Goal: Task Accomplishment & Management: Complete application form

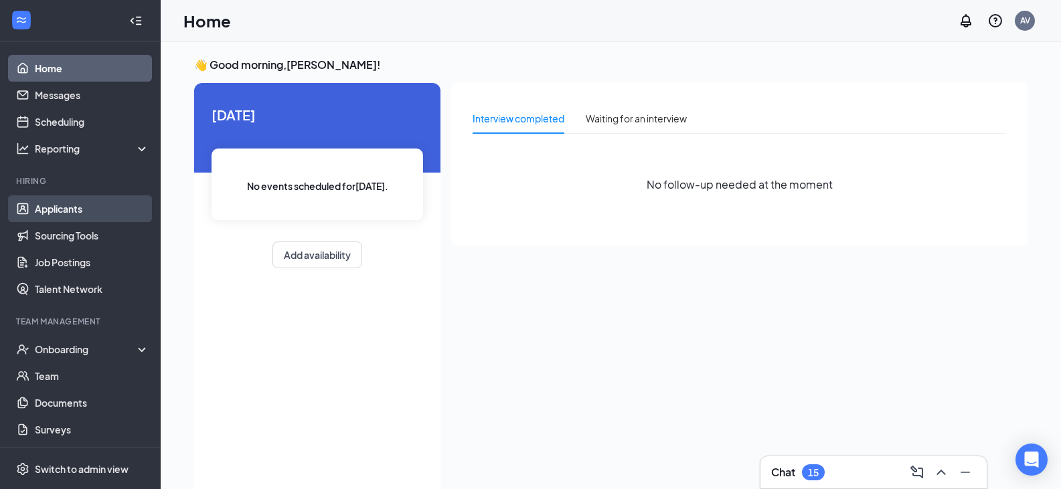
click at [66, 207] on link "Applicants" at bounding box center [92, 208] width 114 height 27
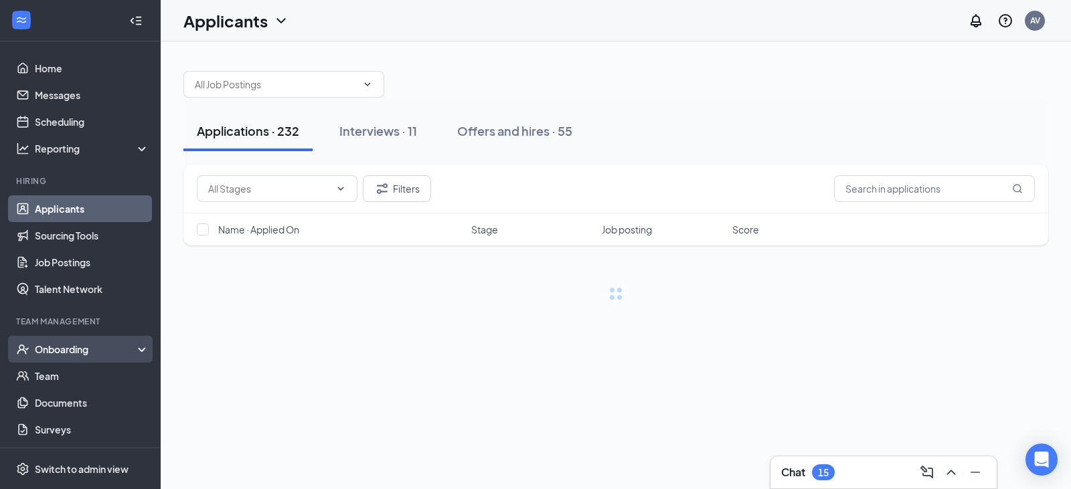
click at [54, 351] on div "Onboarding" at bounding box center [86, 349] width 103 height 13
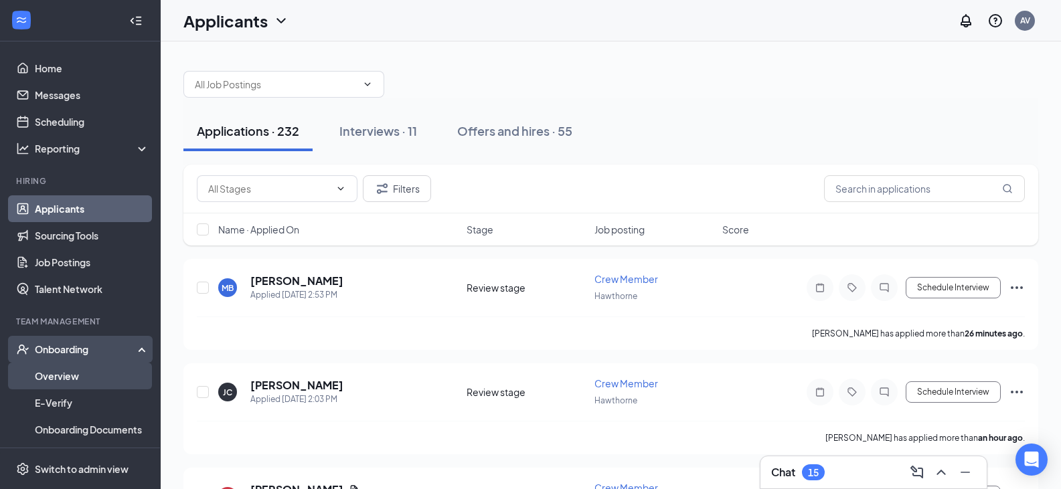
click at [56, 372] on link "Overview" at bounding box center [92, 376] width 114 height 27
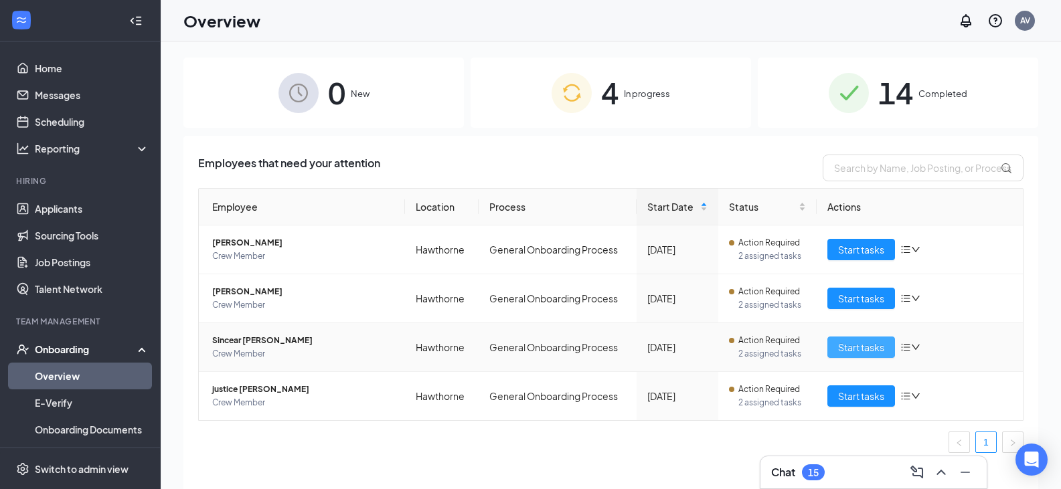
click at [854, 353] on span "Start tasks" at bounding box center [861, 347] width 46 height 15
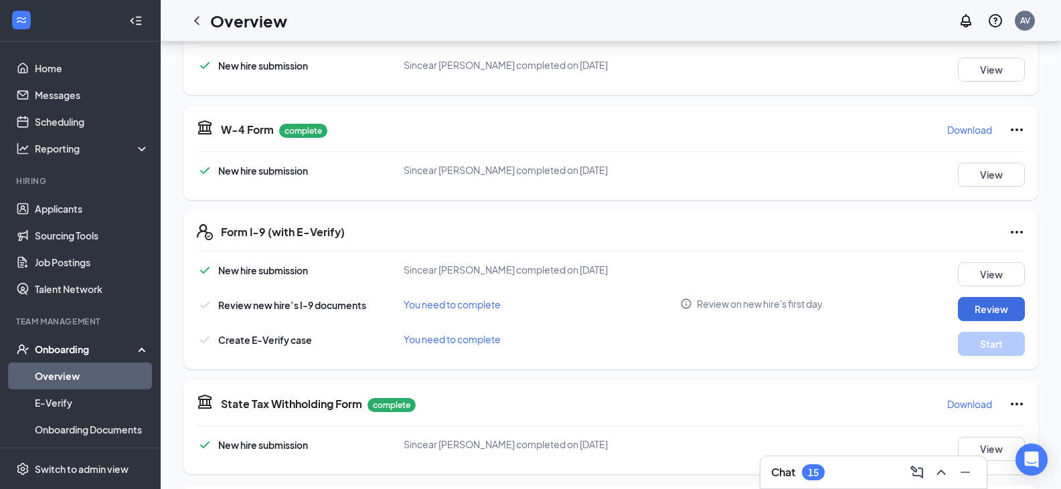
scroll to position [268, 0]
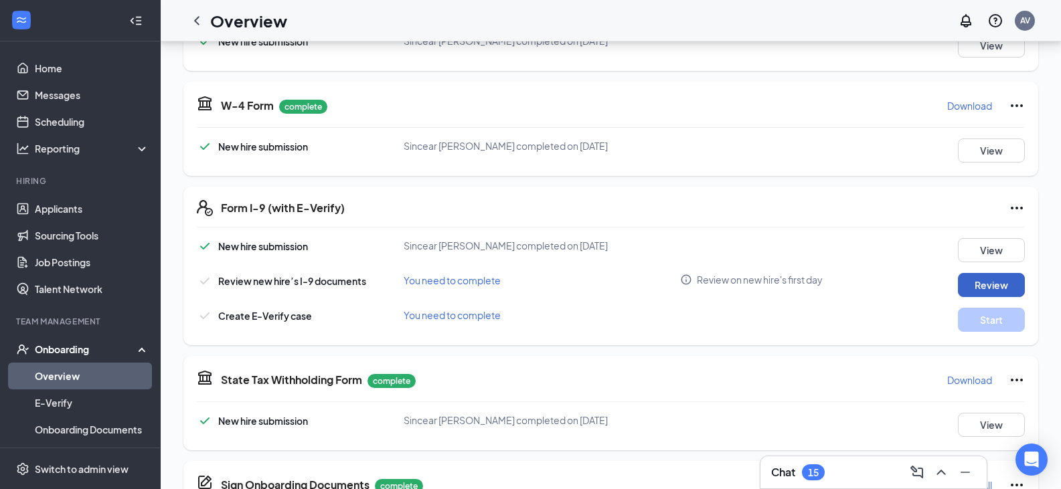
click at [992, 280] on button "Review" at bounding box center [991, 285] width 67 height 24
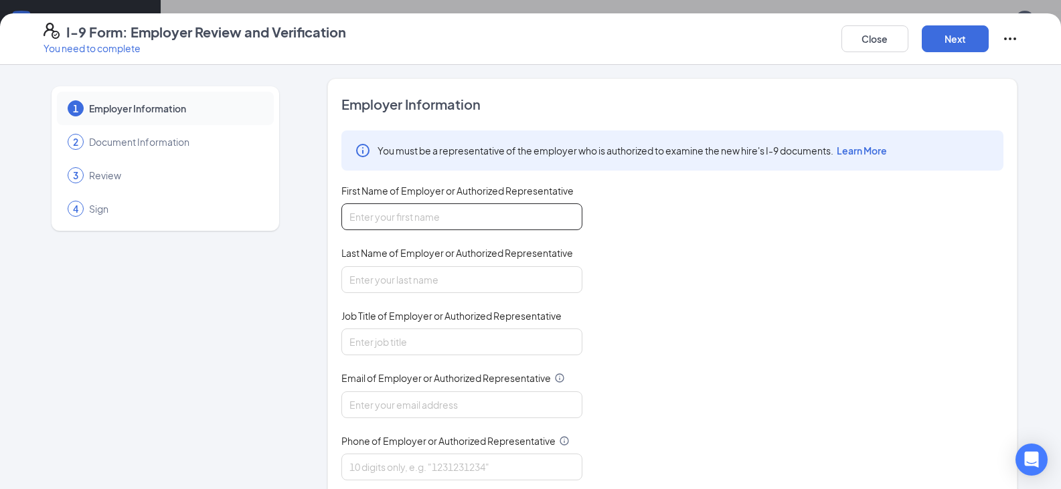
click at [429, 224] on input "First Name of Employer or Authorized Representative" at bounding box center [461, 216] width 241 height 27
type input "Diiamond"
click at [396, 276] on input "Last Name of Employer or Authorized Representative" at bounding box center [461, 279] width 241 height 27
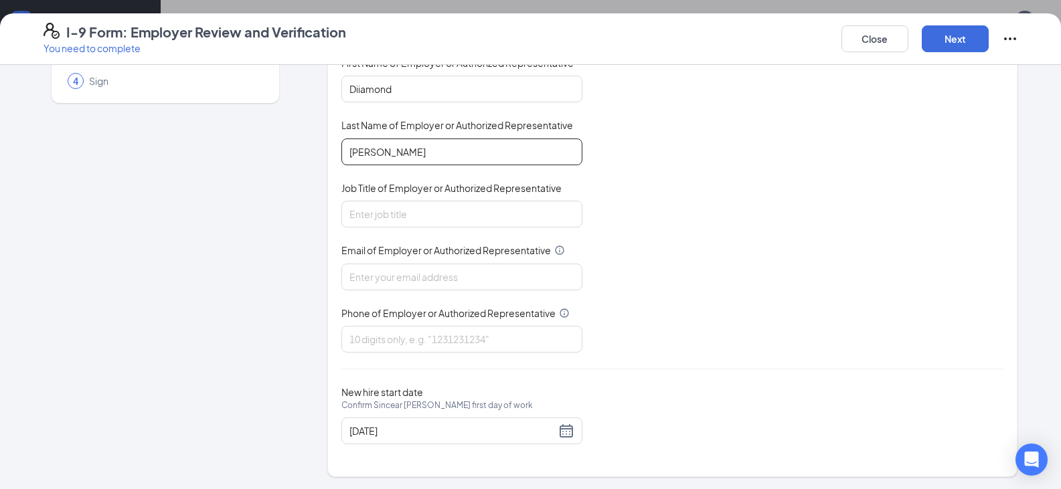
scroll to position [129, 0]
type input "[PERSON_NAME]"
click at [404, 213] on input "Job Title of Employer or Authorized Representative" at bounding box center [461, 212] width 241 height 27
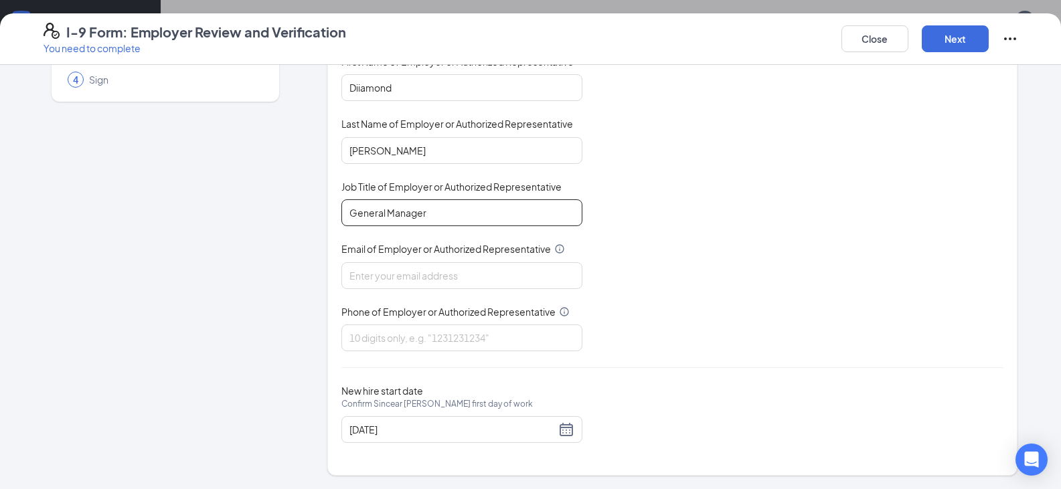
type input "General Manager"
click at [408, 261] on div "Email of Employer or Authorized Representative" at bounding box center [461, 251] width 241 height 19
click at [411, 281] on input "Email of Employer or Authorized Representative" at bounding box center [461, 275] width 241 height 27
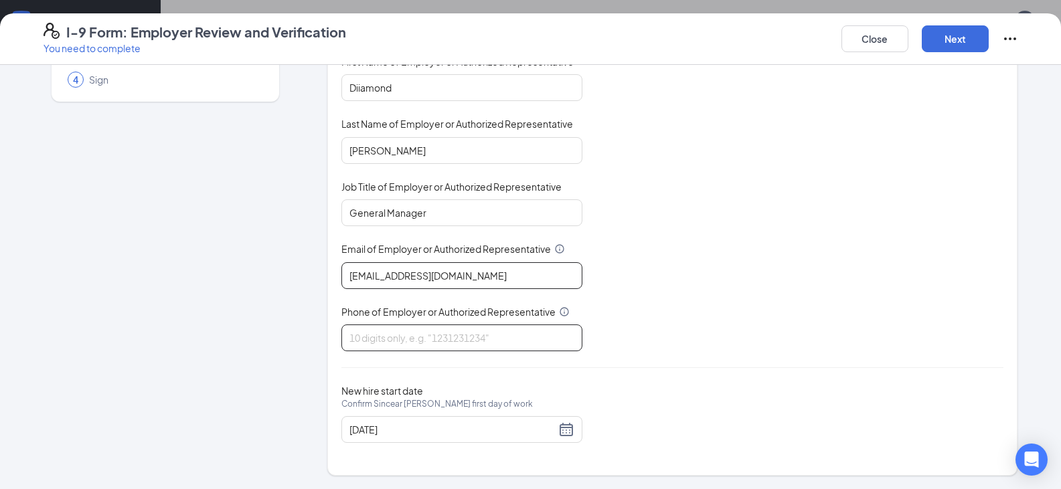
type input "[EMAIL_ADDRESS][DOMAIN_NAME]"
click at [357, 331] on input "Phone of Employer or Authorized Representative" at bounding box center [461, 338] width 241 height 27
type input "3369727554"
click at [267, 457] on div "1 Employer Information 2 Document Information 3 Review 4 Sign" at bounding box center [165, 212] width 244 height 527
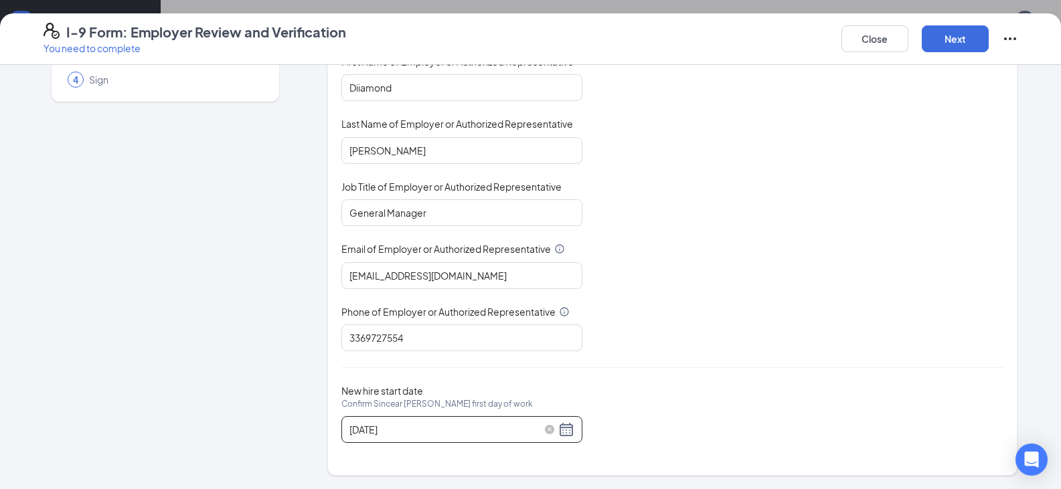
click at [562, 430] on div "[DATE]" at bounding box center [461, 430] width 225 height 16
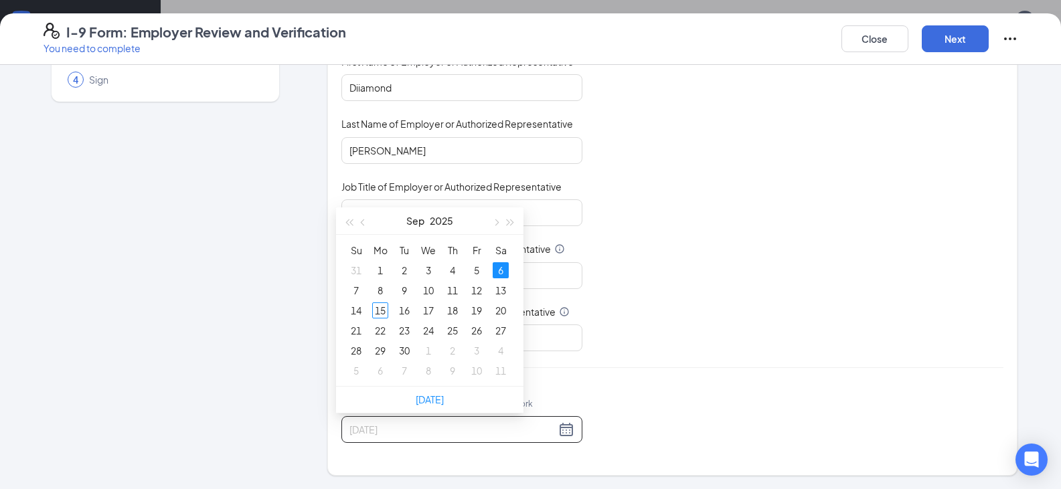
type input "[DATE]"
click at [494, 266] on div "6" at bounding box center [500, 270] width 16 height 16
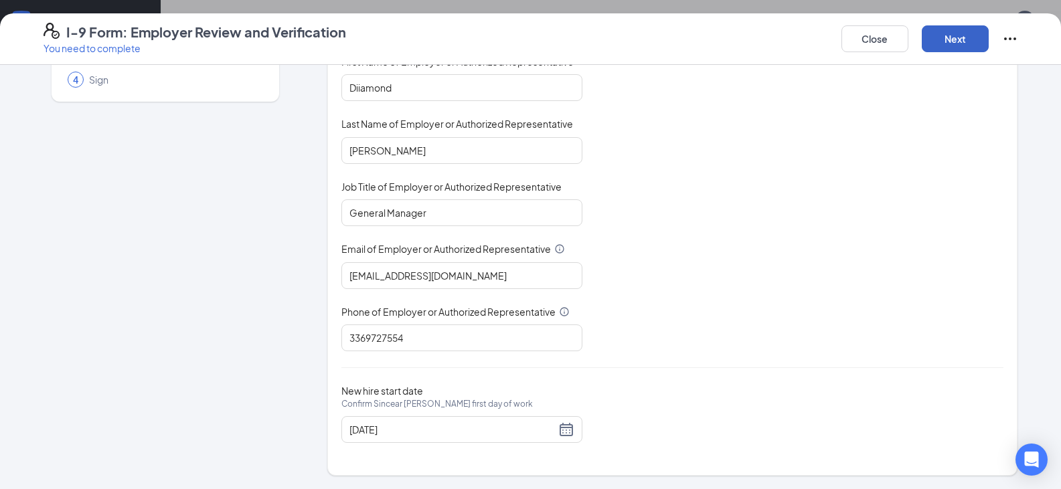
click at [950, 35] on button "Next" at bounding box center [954, 38] width 67 height 27
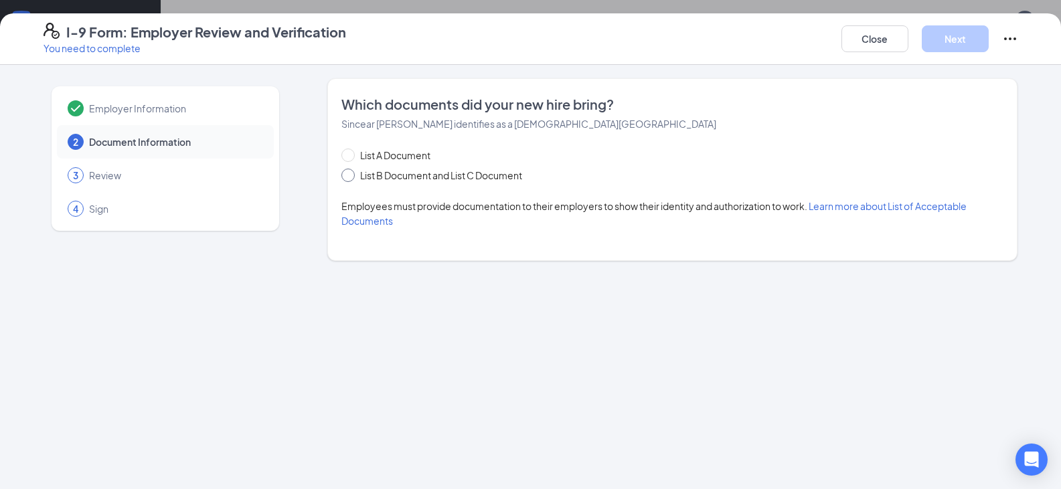
click at [354, 175] on span at bounding box center [347, 175] width 13 height 13
click at [351, 175] on input "List B Document and List C Document" at bounding box center [345, 173] width 9 height 9
radio input "true"
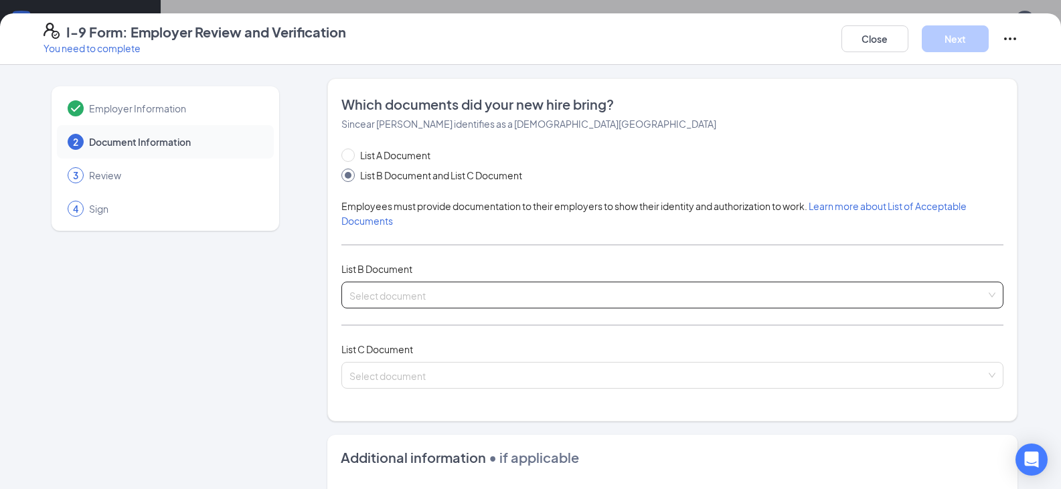
click at [375, 304] on span at bounding box center [667, 294] width 636 height 25
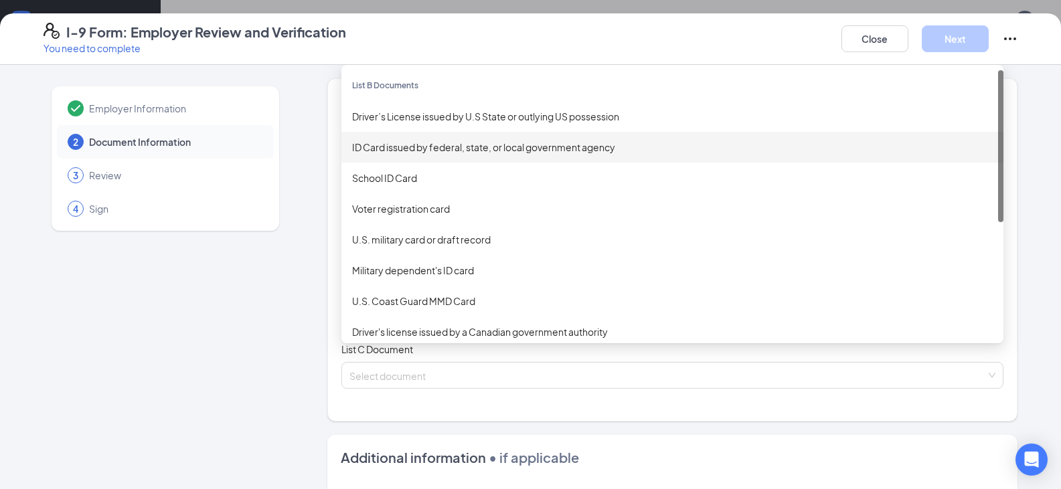
click at [404, 156] on div "ID Card issued by federal, state, or local government agency" at bounding box center [672, 147] width 662 height 31
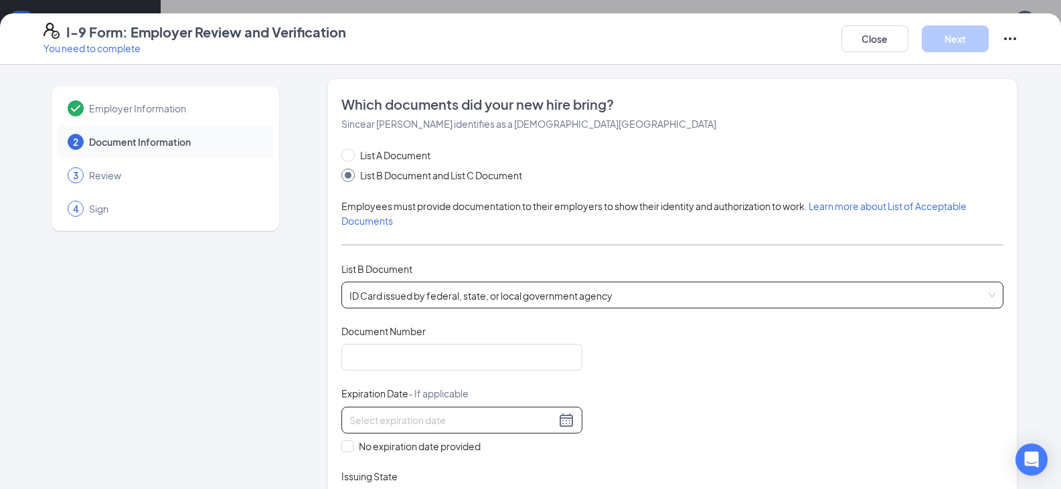
scroll to position [67, 0]
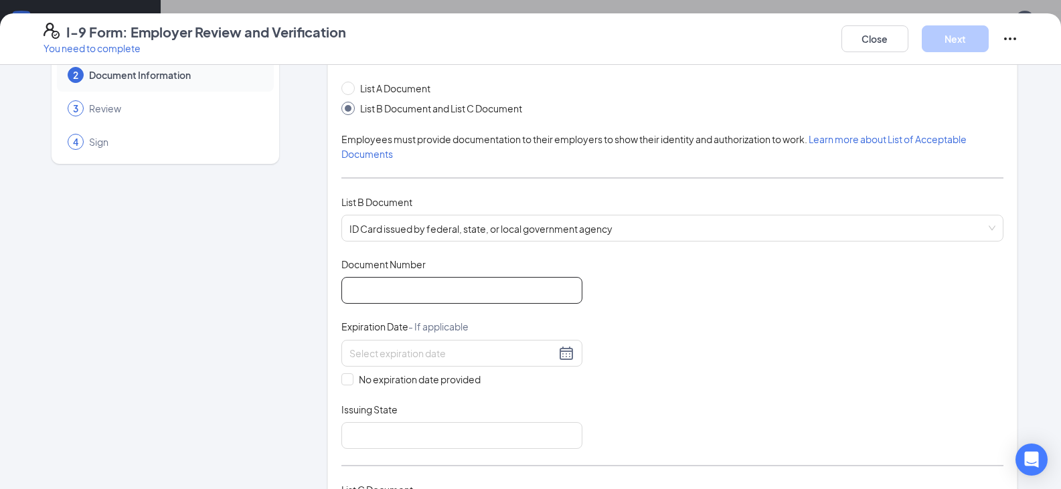
click at [395, 300] on input "Document Number" at bounding box center [461, 290] width 241 height 27
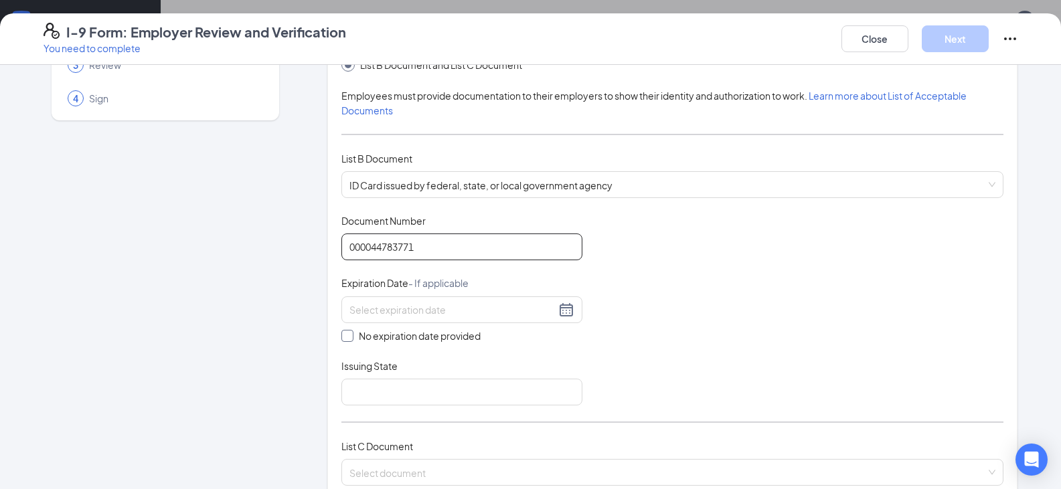
scroll to position [134, 0]
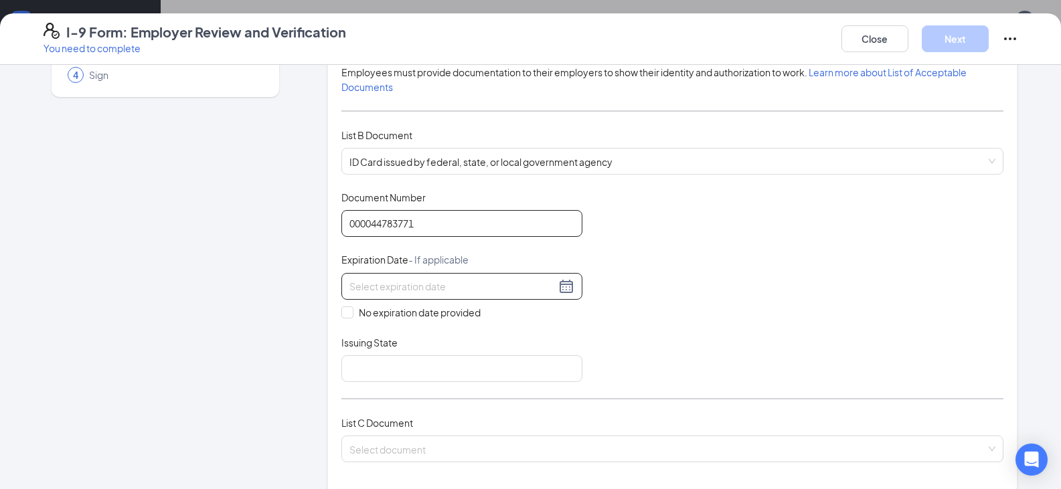
type input "000044783771"
click at [383, 279] on input at bounding box center [452, 286] width 206 height 15
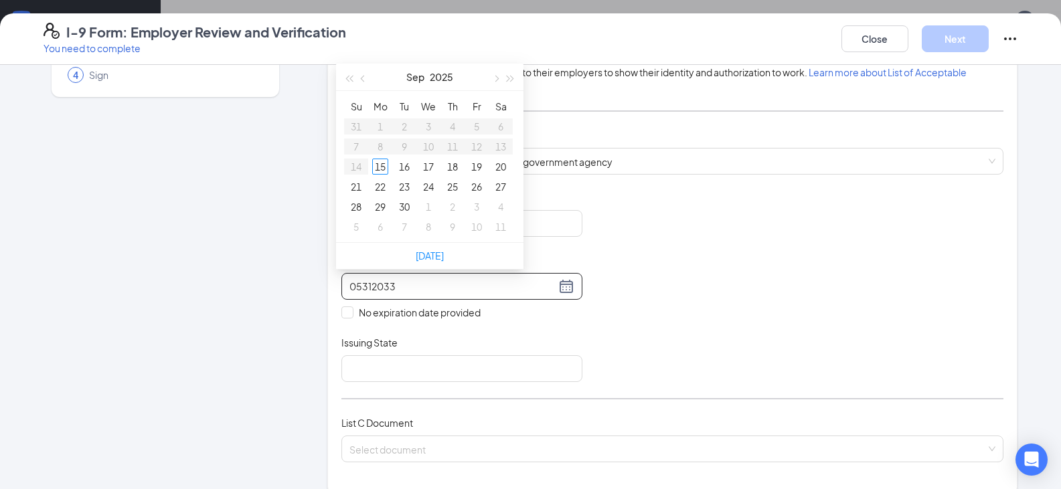
click at [357, 281] on input "05312033" at bounding box center [452, 286] width 206 height 15
click at [373, 288] on input "05-312033" at bounding box center [452, 286] width 206 height 15
type input "[DATE]"
drag, startPoint x: 401, startPoint y: 290, endPoint x: 344, endPoint y: 277, distance: 59.1
click at [343, 278] on div "[DATE]" at bounding box center [461, 286] width 241 height 27
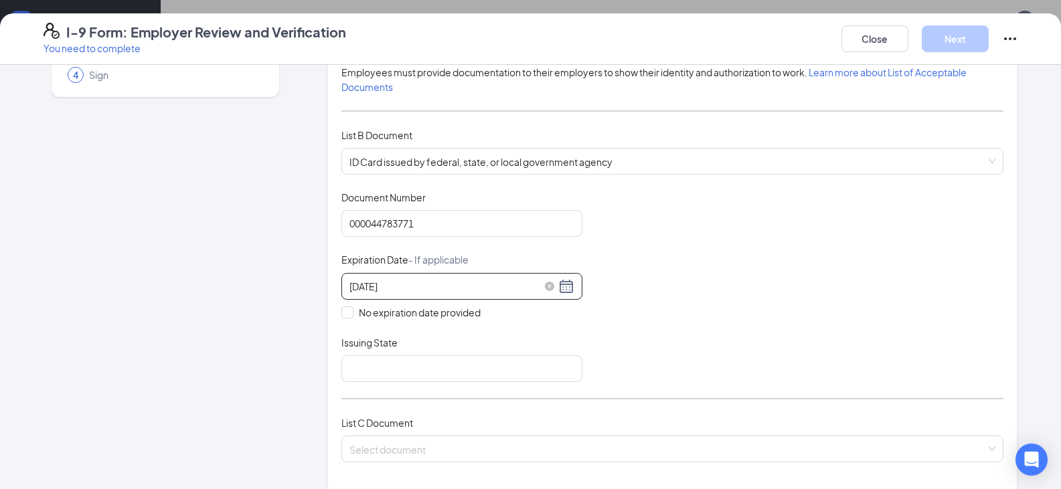
click at [412, 288] on input "[DATE]" at bounding box center [452, 286] width 206 height 15
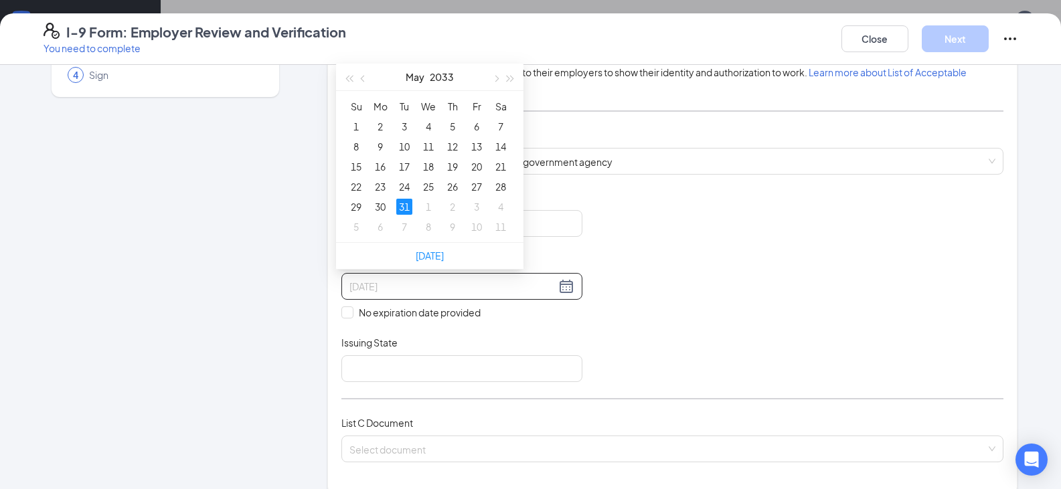
click at [406, 203] on div "31" at bounding box center [404, 207] width 16 height 16
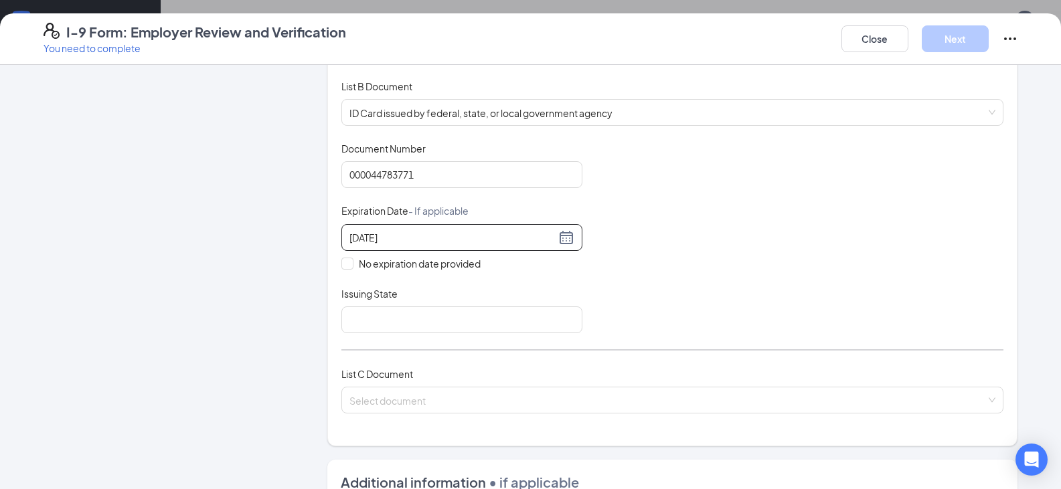
scroll to position [268, 0]
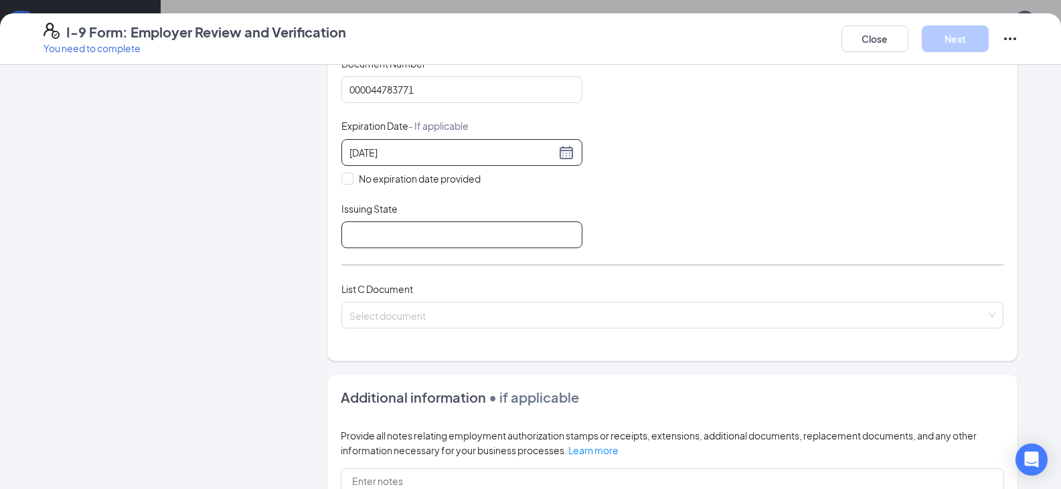
type input "[DATE]"
click at [373, 238] on input "Issuing State" at bounding box center [461, 234] width 241 height 27
type input "[US_STATE]"
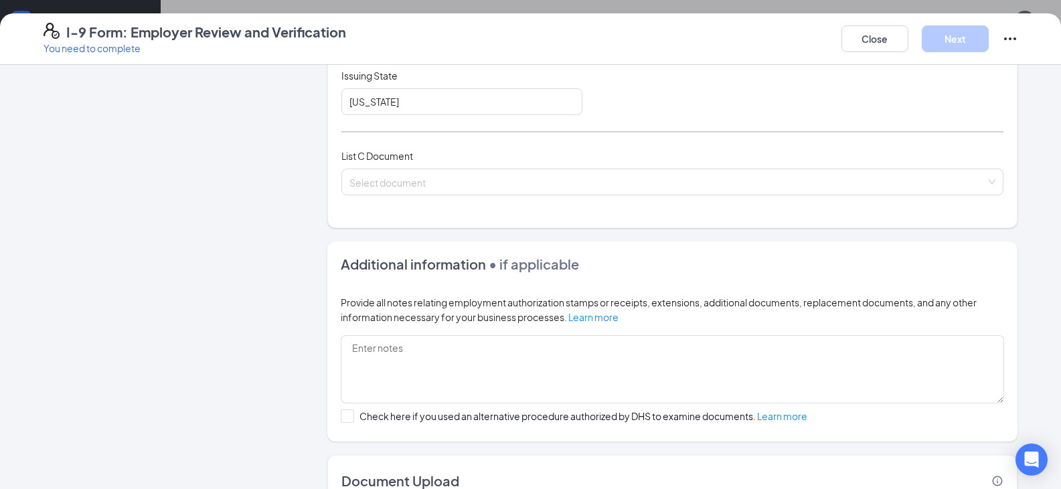
click at [387, 242] on form "Which documents did your new hire bring? [PERSON_NAME] identifies as a [DEMOGRA…" at bounding box center [672, 122] width 690 height 891
click at [384, 187] on input "search" at bounding box center [667, 179] width 636 height 20
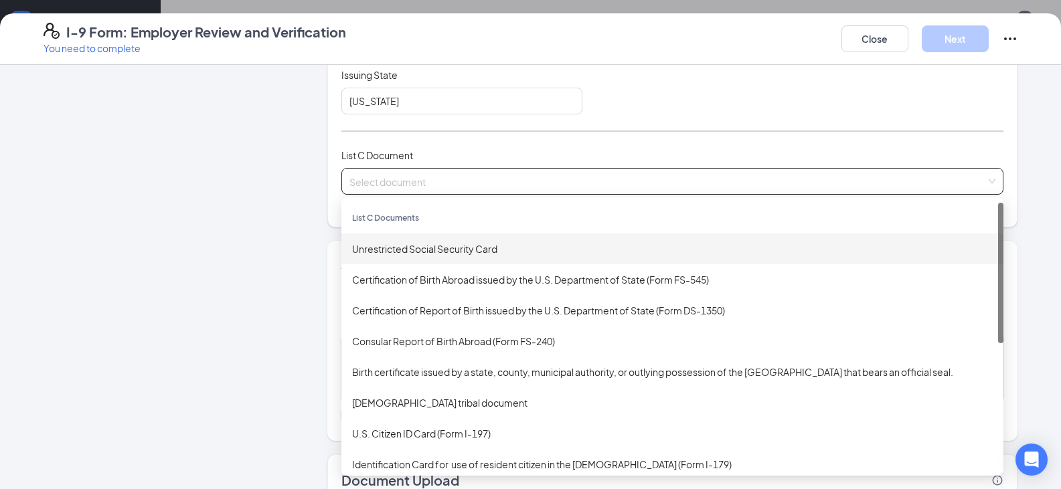
click at [408, 246] on div "Unrestricted Social Security Card" at bounding box center [672, 249] width 640 height 15
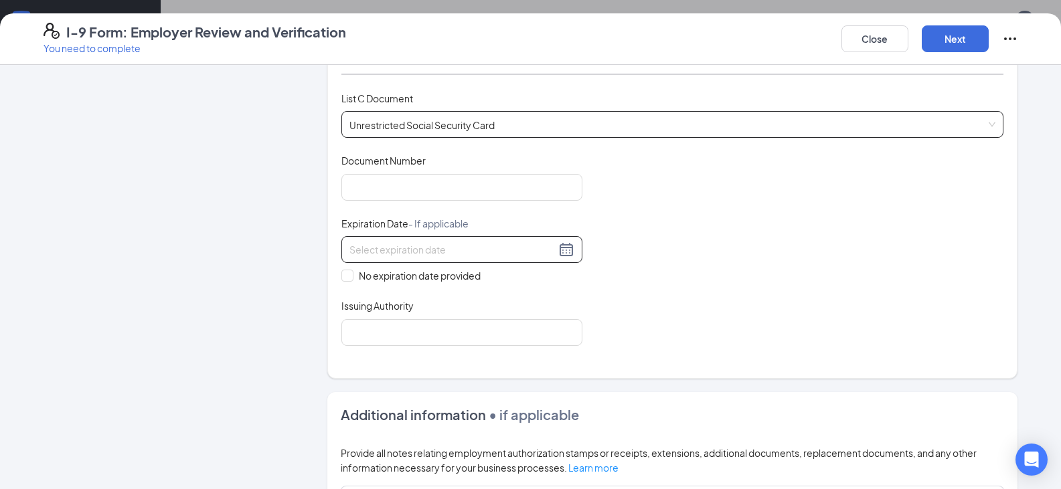
scroll to position [468, 0]
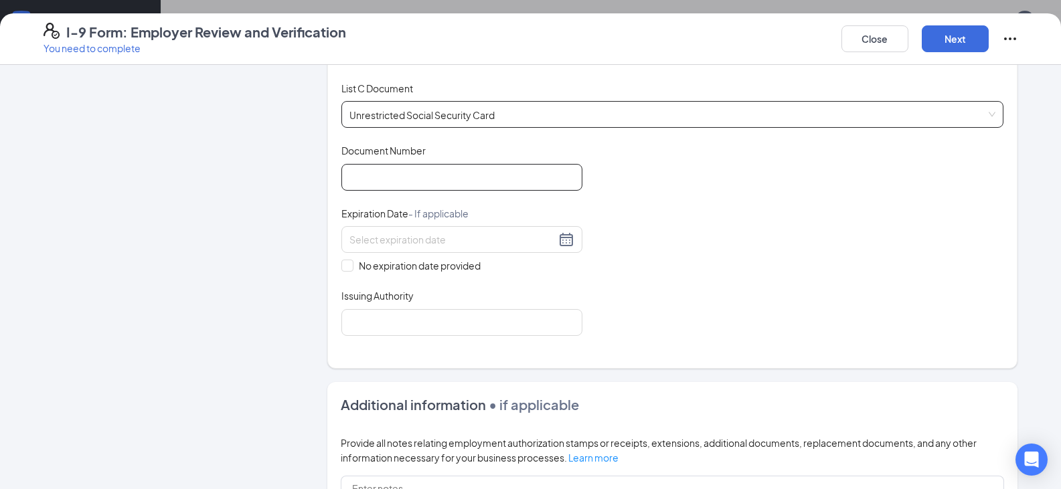
click at [375, 177] on input "Document Number" at bounding box center [461, 177] width 241 height 27
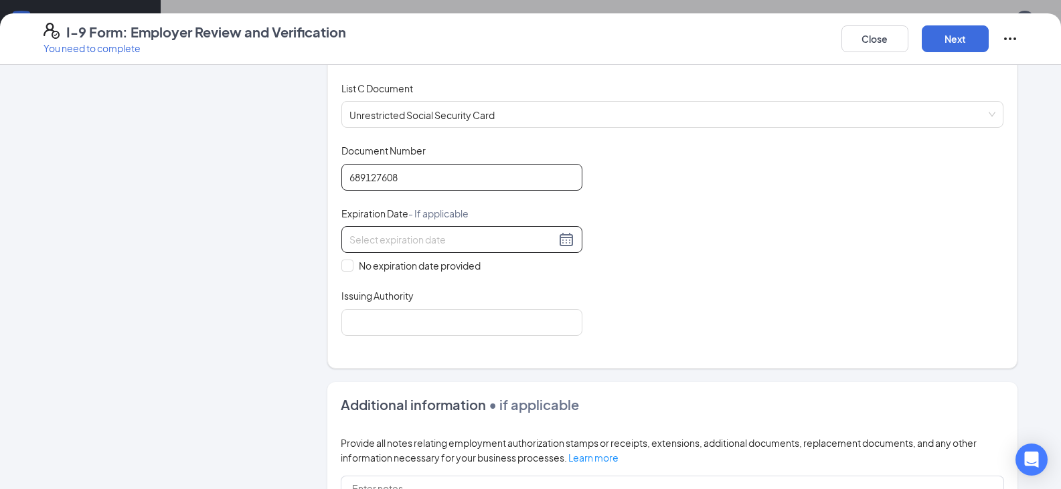
scroll to position [535, 0]
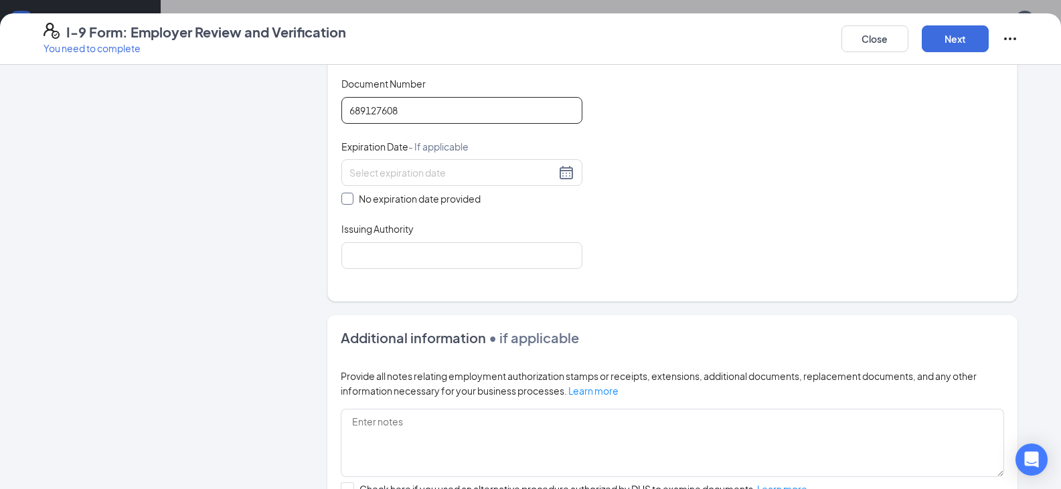
type input "689127608"
click at [343, 198] on input "No expiration date provided" at bounding box center [345, 197] width 9 height 9
checkbox input "true"
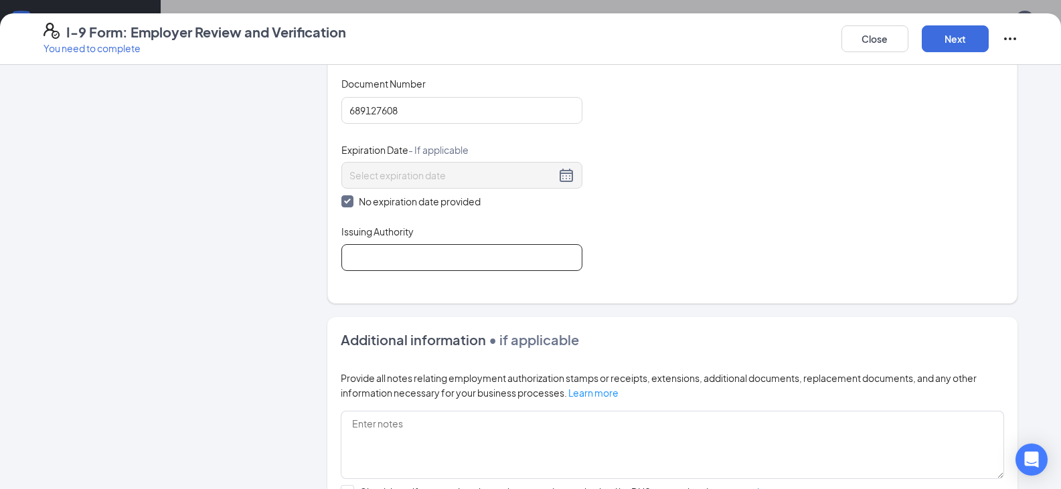
click at [363, 266] on input "Issuing Authority" at bounding box center [461, 257] width 241 height 27
type input "social security administration"
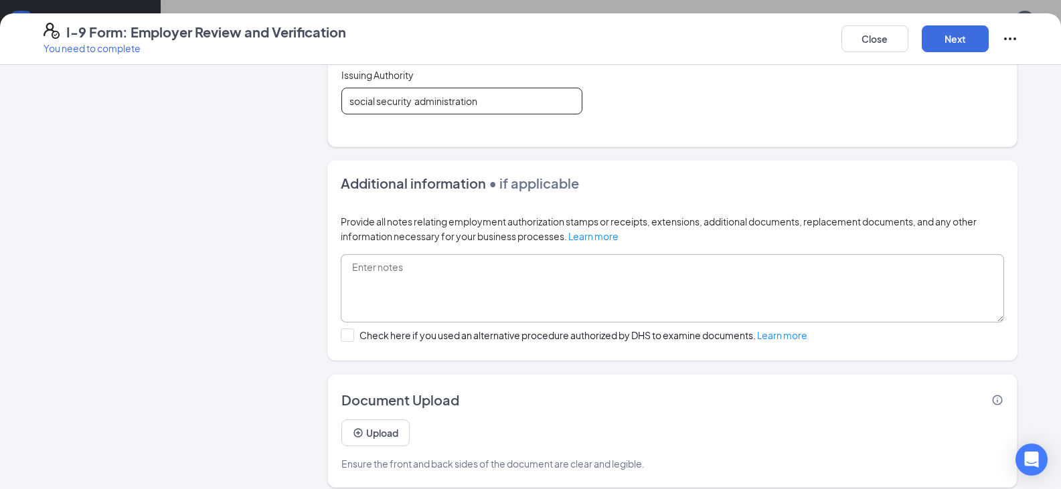
scroll to position [704, 0]
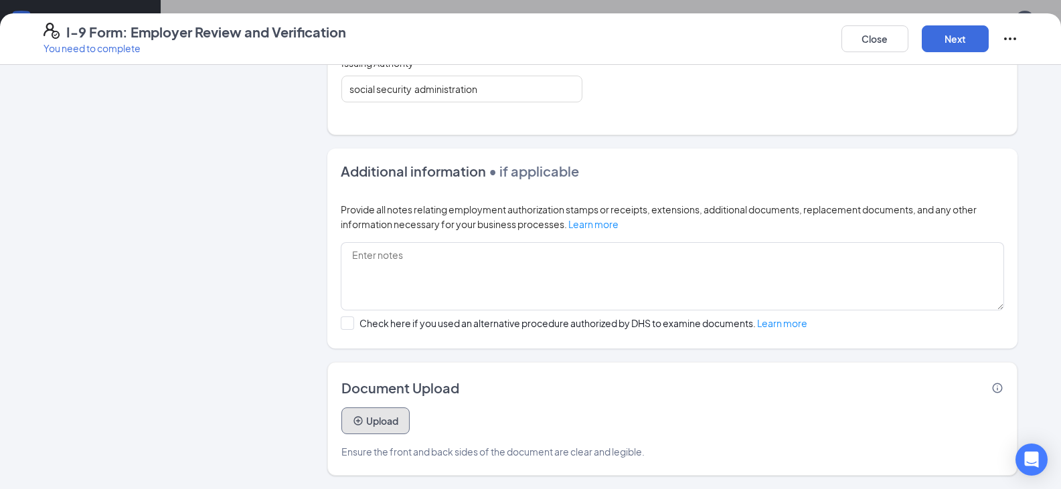
click at [357, 424] on icon "PlusCircle" at bounding box center [358, 421] width 11 height 11
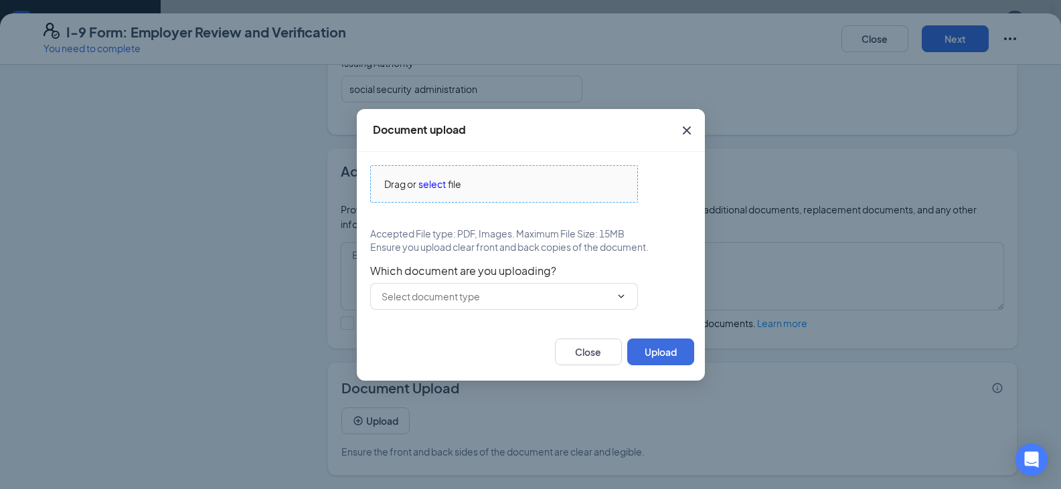
click at [433, 181] on span "select" at bounding box center [431, 184] width 27 height 15
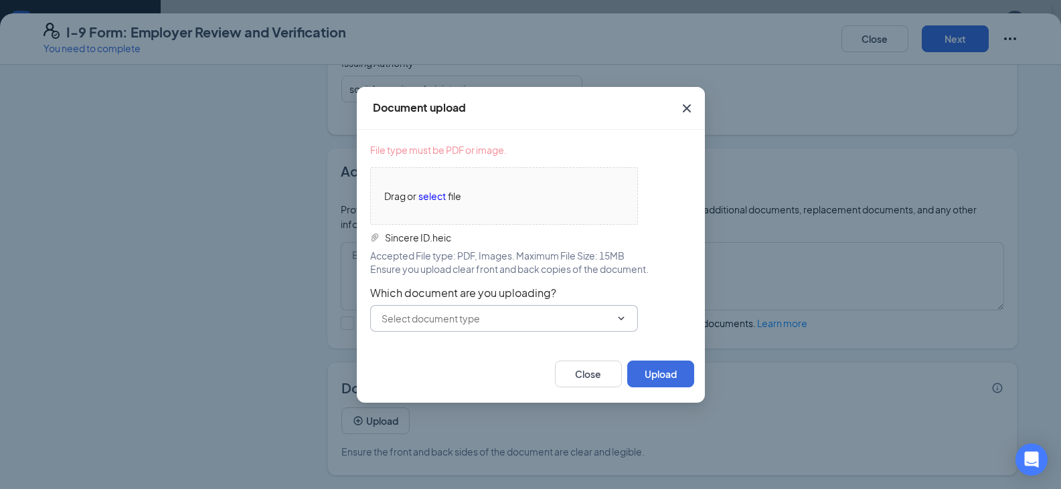
click at [494, 324] on input "text" at bounding box center [495, 318] width 229 height 15
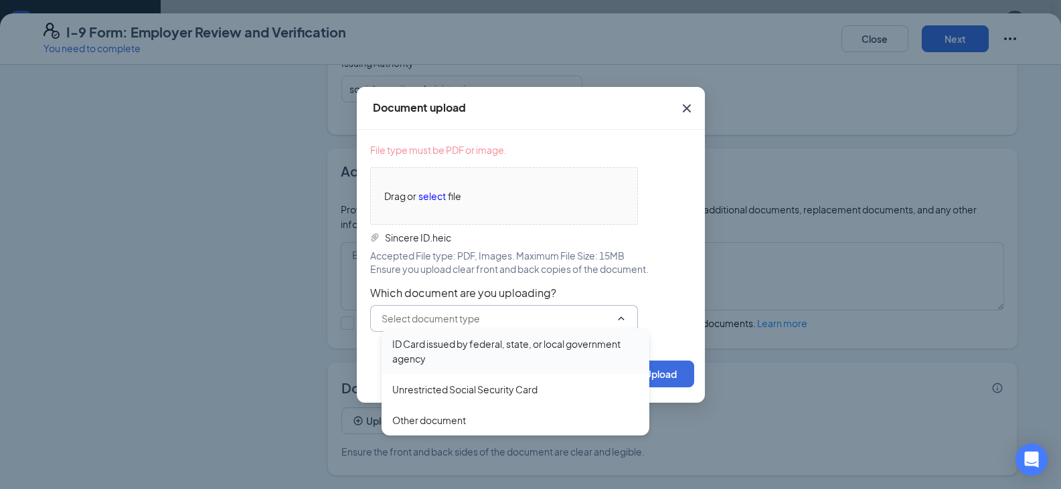
click at [468, 347] on div "ID Card issued by federal, state, or local government agency" at bounding box center [515, 351] width 246 height 29
type input "ID Card issued by federal, state, or local government agency"
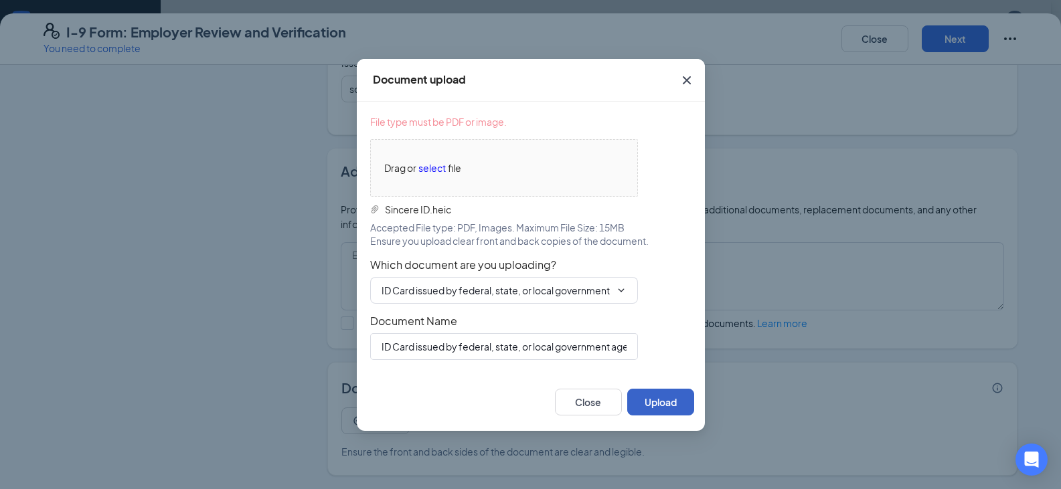
click at [660, 408] on button "Upload" at bounding box center [660, 402] width 67 height 27
click at [648, 406] on button "Upload" at bounding box center [660, 402] width 67 height 27
click at [432, 173] on span "select" at bounding box center [431, 168] width 27 height 15
drag, startPoint x: 383, startPoint y: 212, endPoint x: 398, endPoint y: 176, distance: 39.3
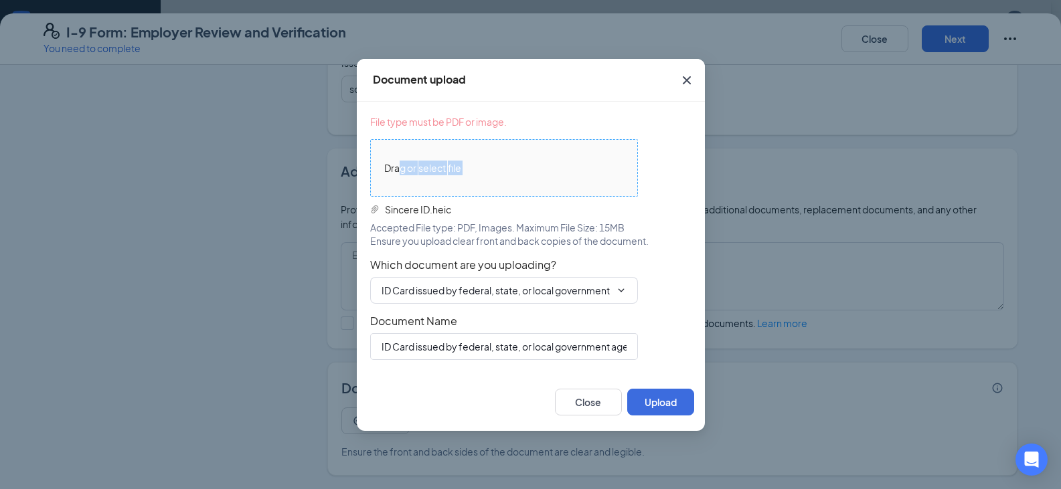
click at [399, 176] on span "Drag or select file Sincere ID.heic" at bounding box center [504, 168] width 268 height 58
click at [647, 406] on button "Upload" at bounding box center [660, 402] width 67 height 27
click at [592, 399] on button "Close" at bounding box center [588, 402] width 67 height 27
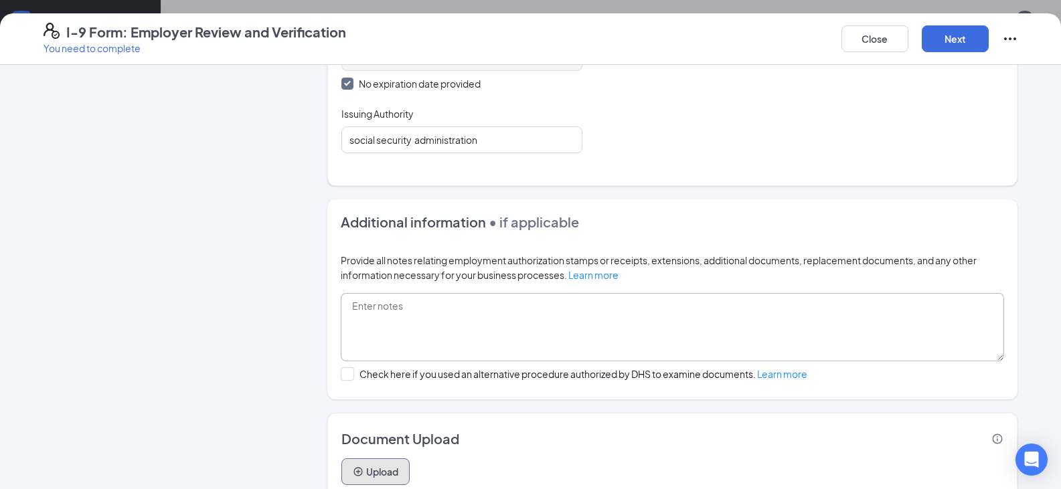
scroll to position [704, 0]
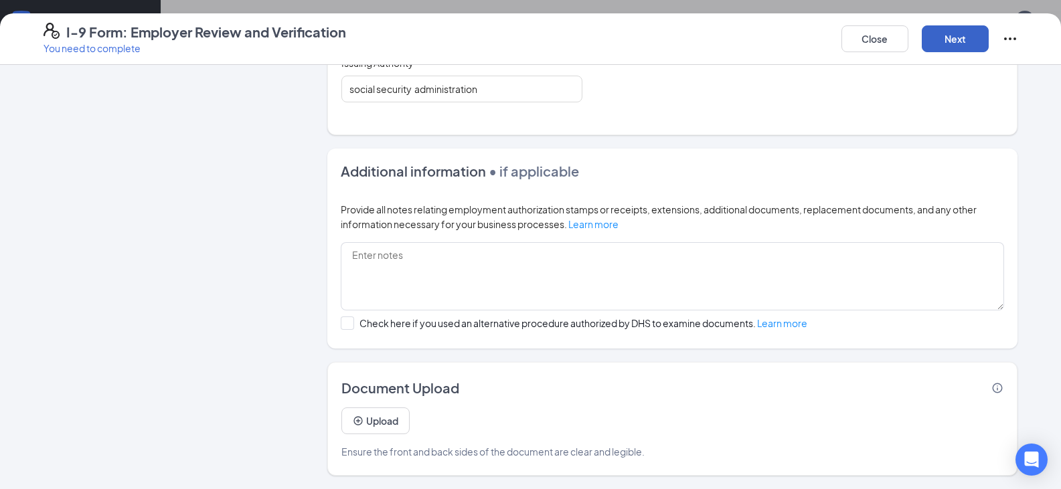
click at [939, 41] on button "Next" at bounding box center [954, 38] width 67 height 27
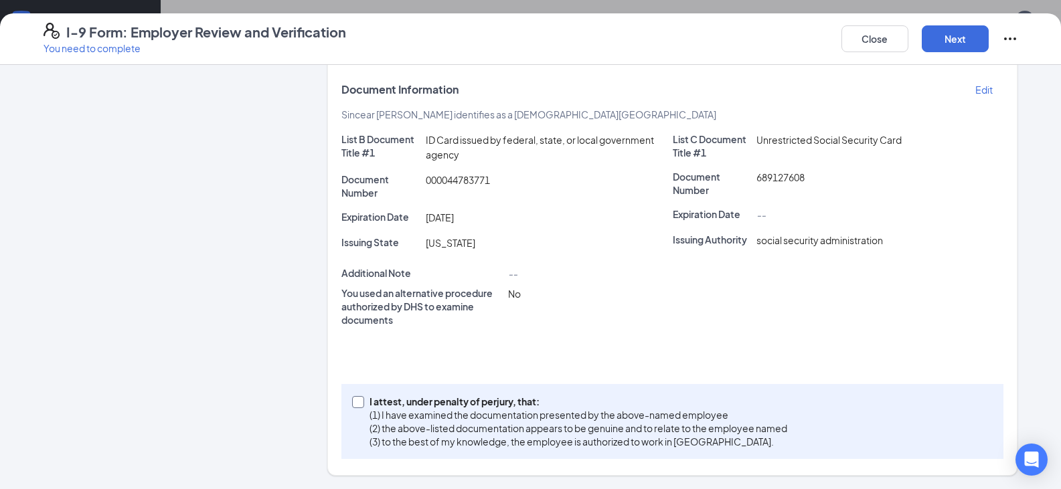
click at [355, 401] on input "I attest, under penalty of [PERSON_NAME], that: (1) I have examined the documen…" at bounding box center [356, 400] width 9 height 9
checkbox input "true"
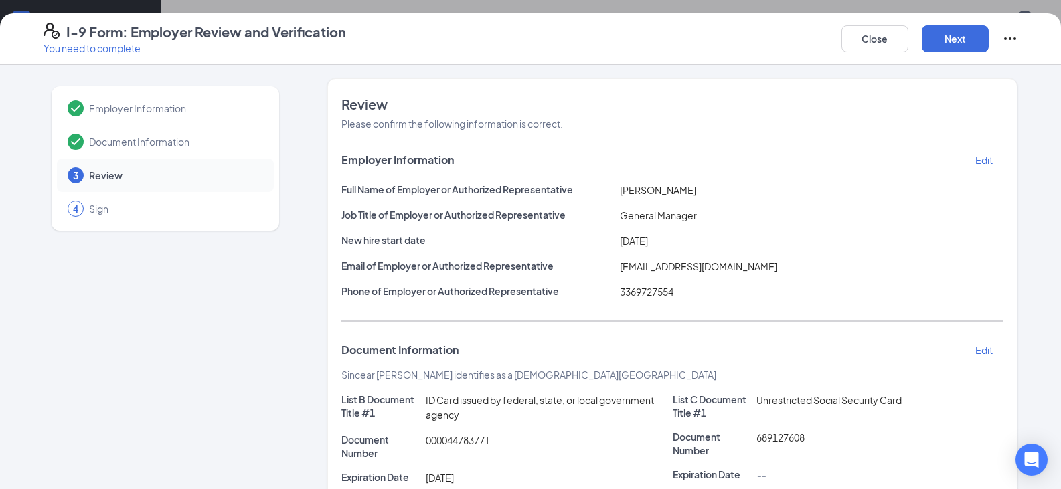
scroll to position [608, 0]
click at [963, 48] on button "Next" at bounding box center [954, 38] width 67 height 27
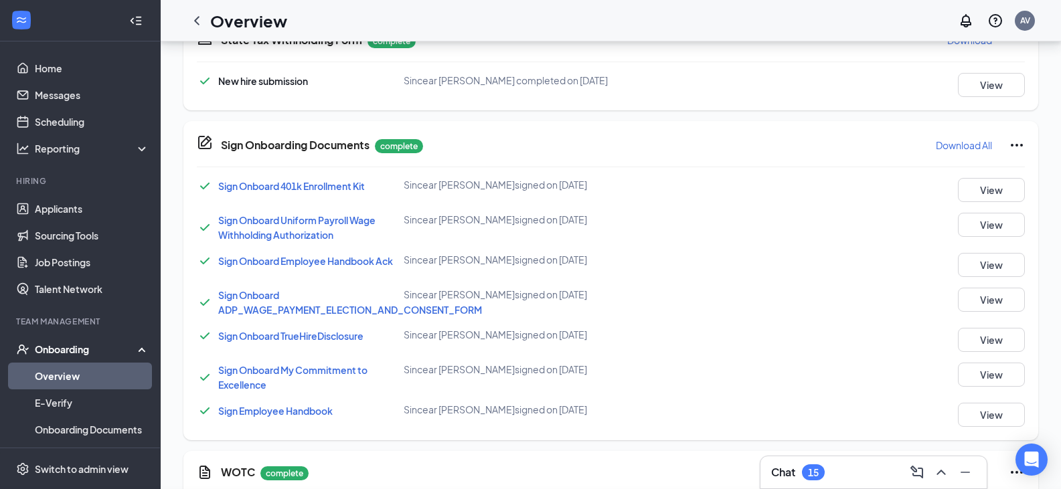
scroll to position [308, 0]
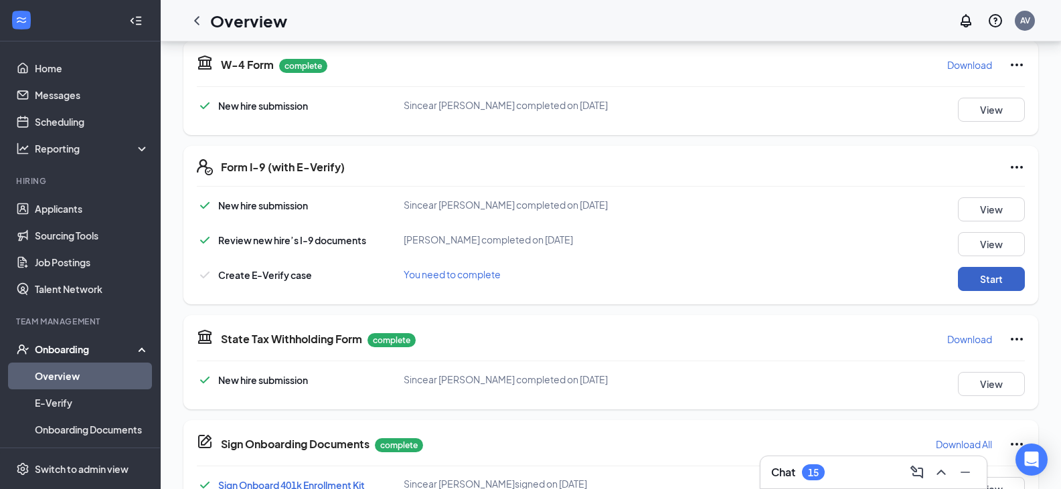
click at [972, 286] on button "Start" at bounding box center [991, 279] width 67 height 24
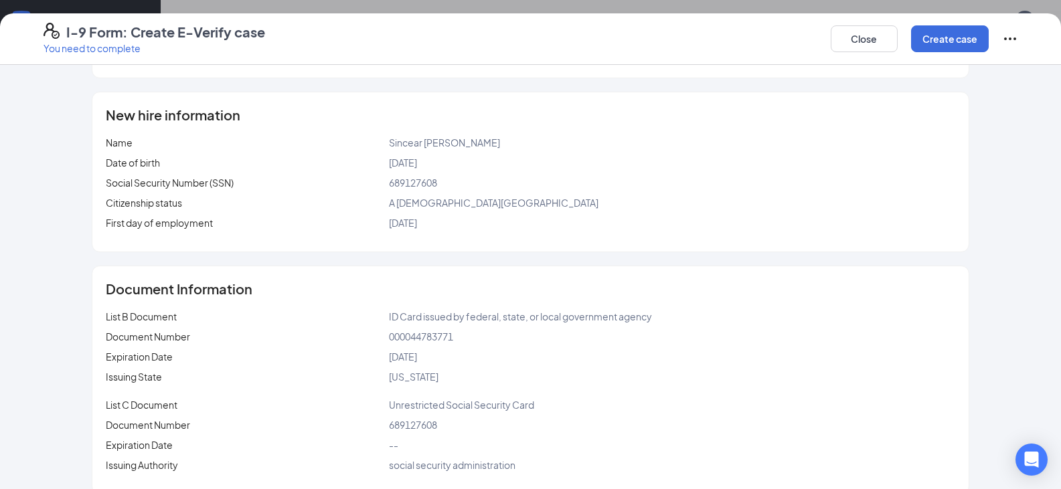
scroll to position [153, 0]
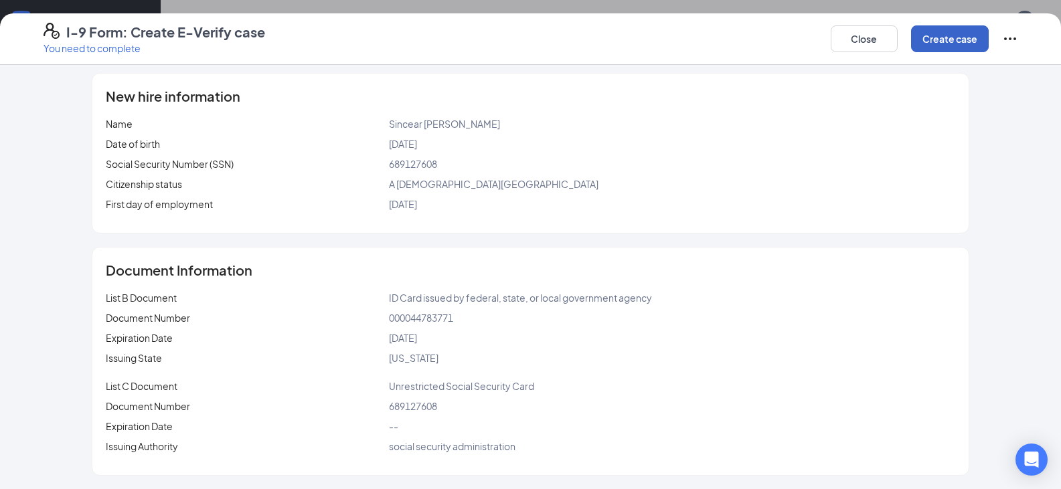
click at [911, 45] on button "Create case" at bounding box center [950, 38] width 78 height 27
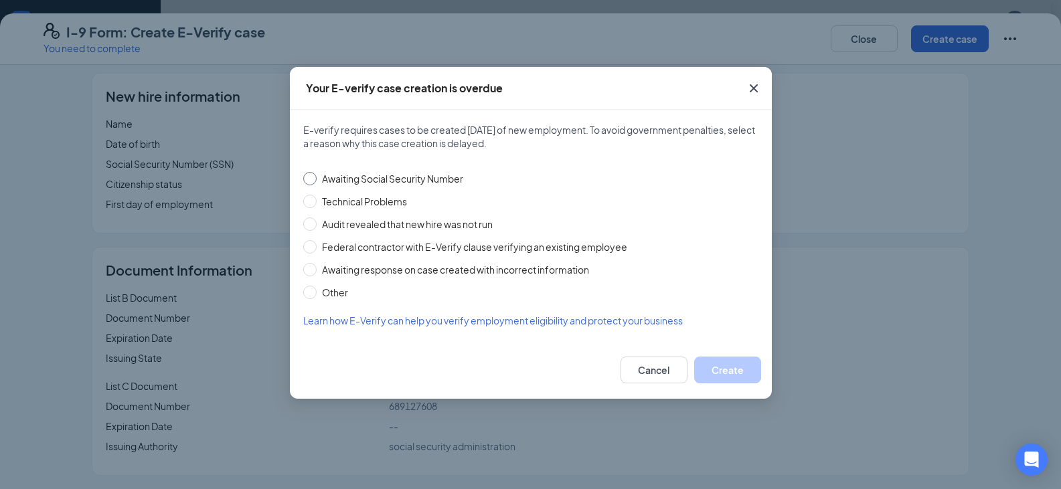
click at [304, 178] on input "Awaiting Social Security Number" at bounding box center [309, 178] width 13 height 13
radio input "true"
click at [702, 362] on button "Create" at bounding box center [727, 370] width 67 height 27
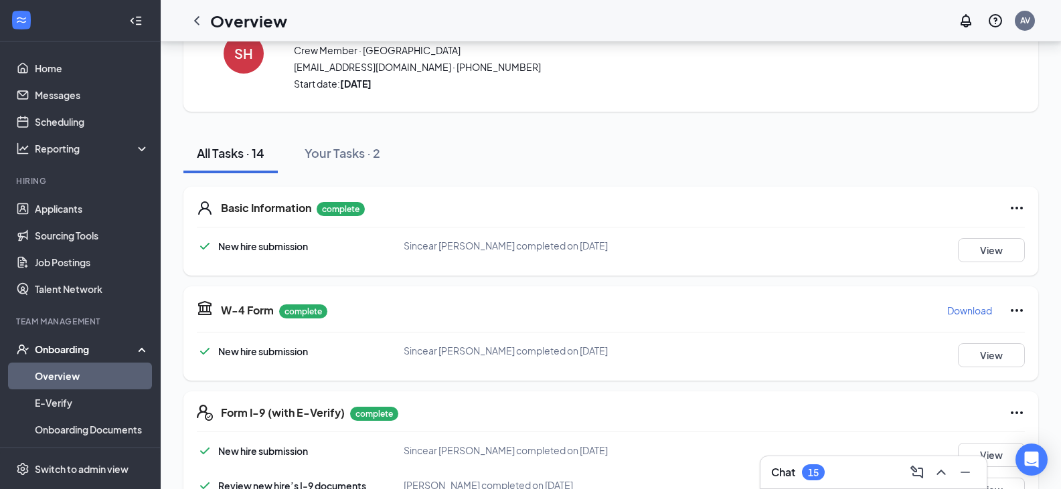
scroll to position [0, 0]
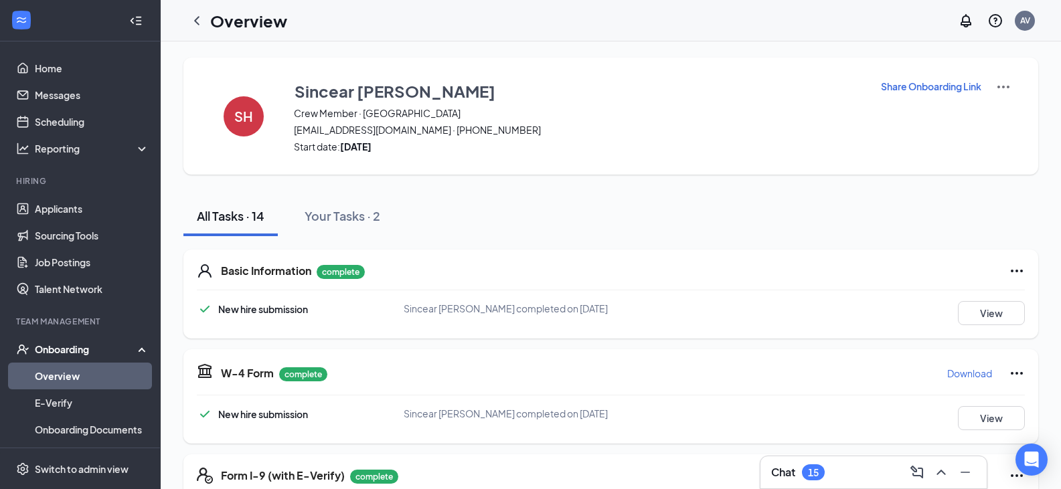
click at [1009, 85] on img at bounding box center [1003, 87] width 16 height 16
click at [1007, 112] on span "View details" at bounding box center [1003, 111] width 52 height 15
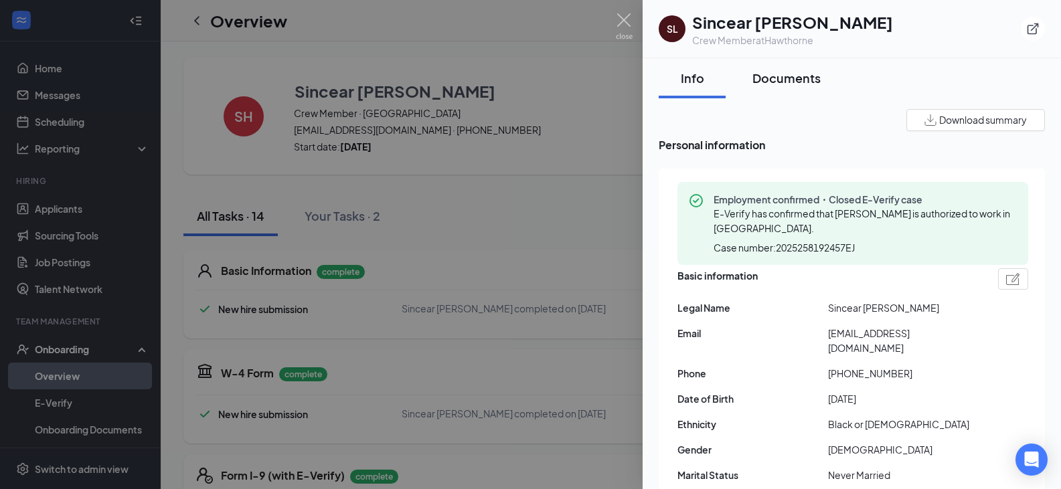
click at [779, 84] on div "Documents" at bounding box center [786, 78] width 68 height 17
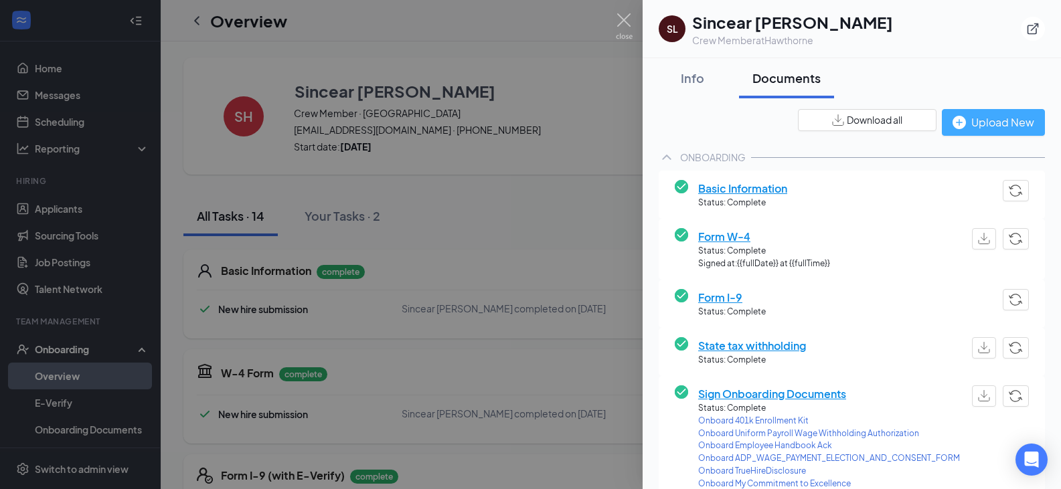
click at [976, 124] on div "Upload New" at bounding box center [993, 122] width 82 height 17
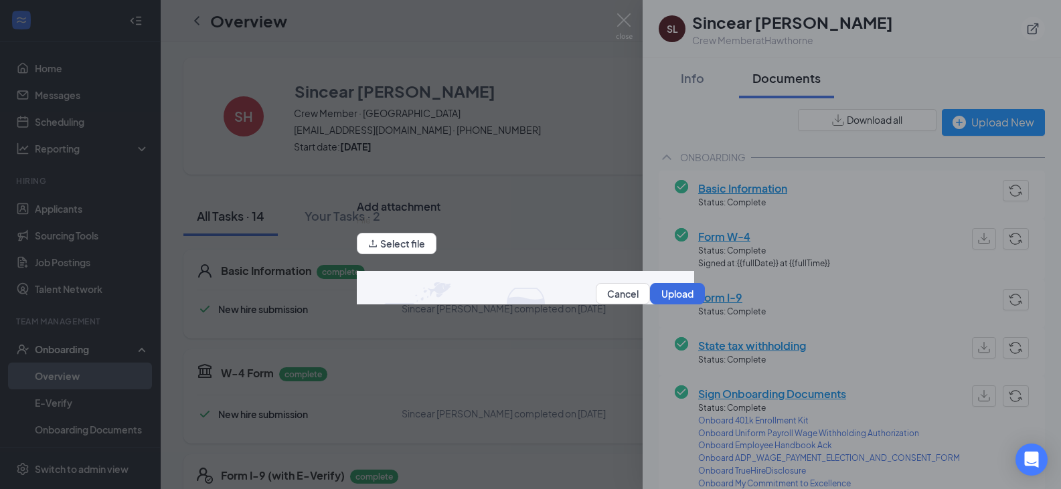
click at [430, 229] on div "File" at bounding box center [531, 223] width 348 height 19
click at [435, 248] on button "Select file" at bounding box center [397, 243] width 80 height 21
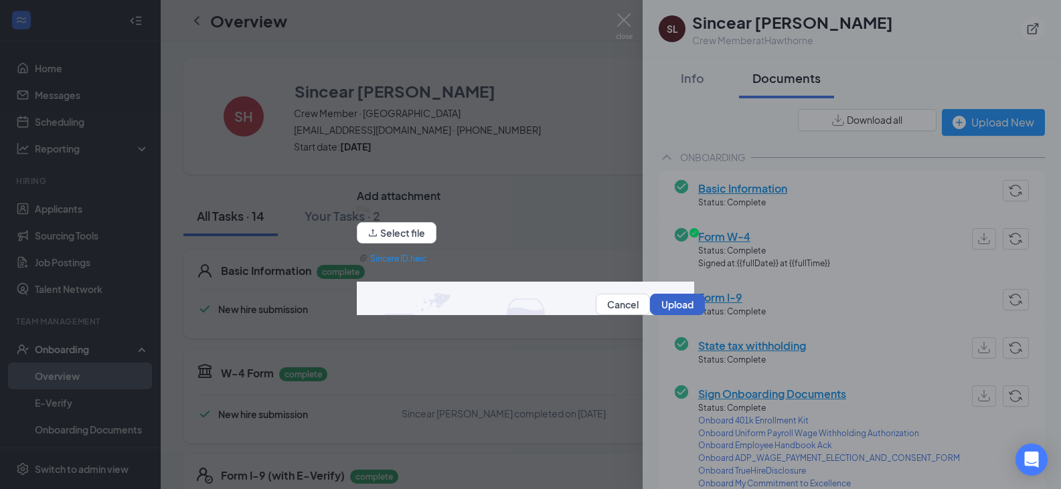
click at [658, 313] on button "Upload" at bounding box center [677, 304] width 55 height 21
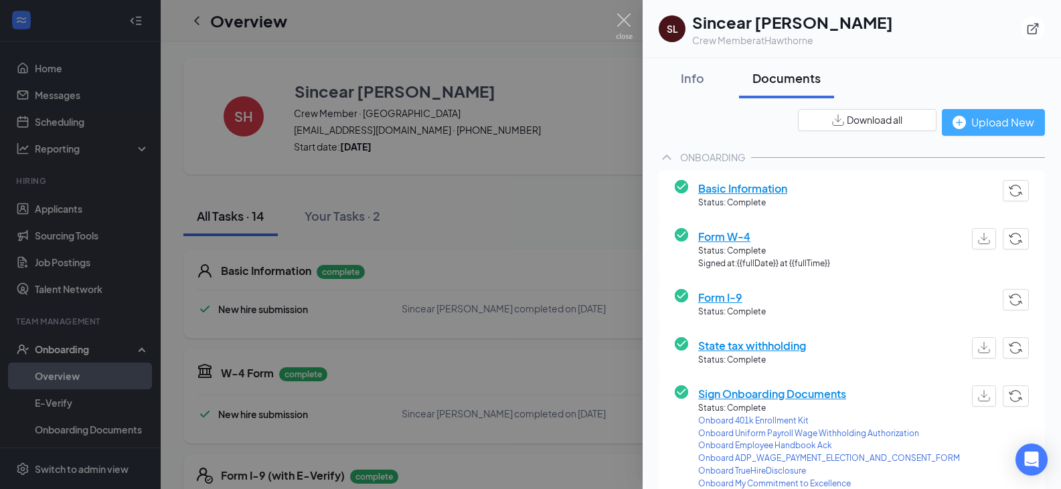
click at [968, 127] on div "Upload New" at bounding box center [993, 122] width 82 height 17
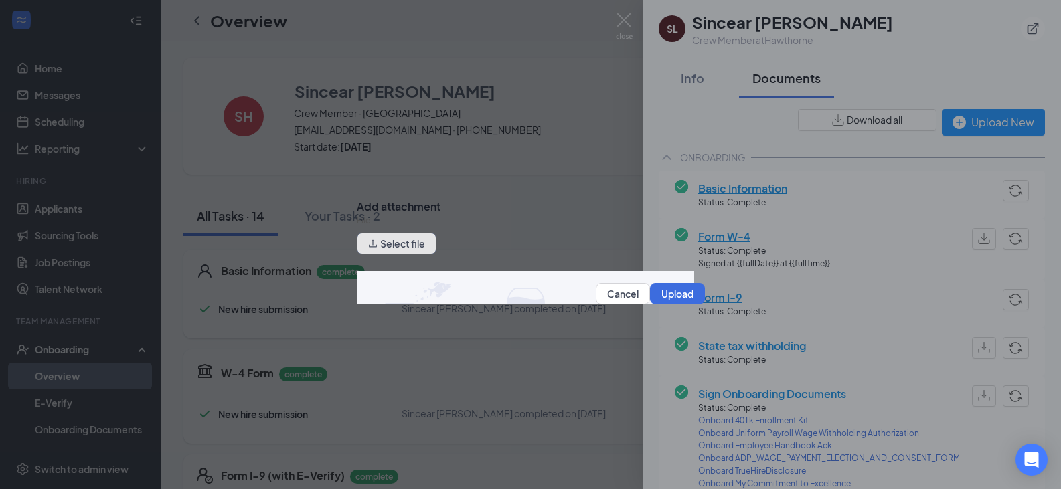
click at [419, 248] on button "Select file" at bounding box center [397, 243] width 80 height 21
click at [399, 248] on button "Select file" at bounding box center [397, 243] width 80 height 21
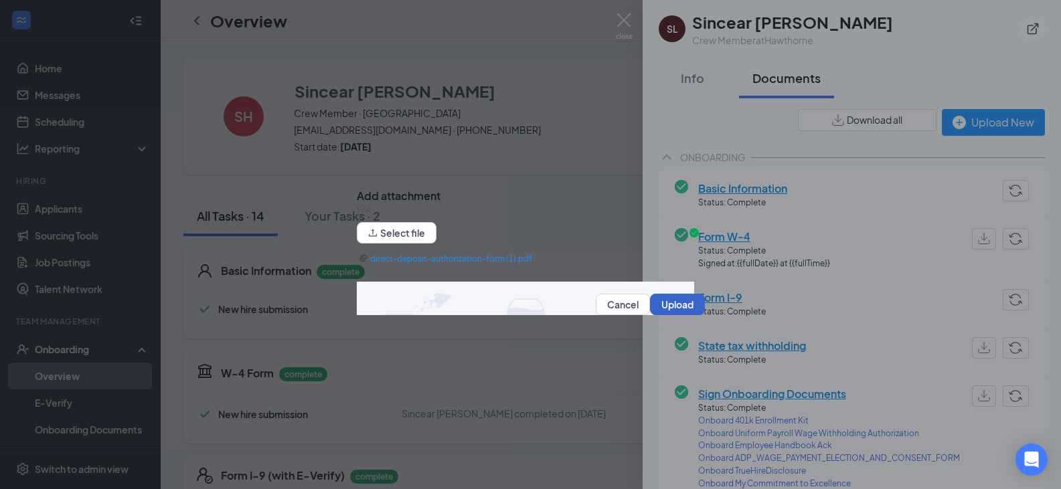
click at [675, 312] on button "Upload" at bounding box center [677, 304] width 55 height 21
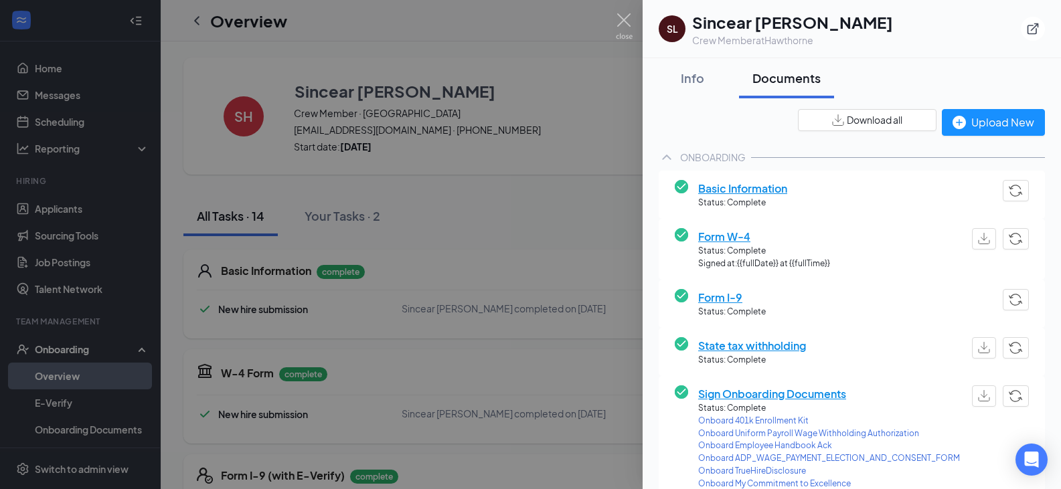
click at [660, 310] on div "Form I-9 Status: Complete" at bounding box center [851, 304] width 386 height 48
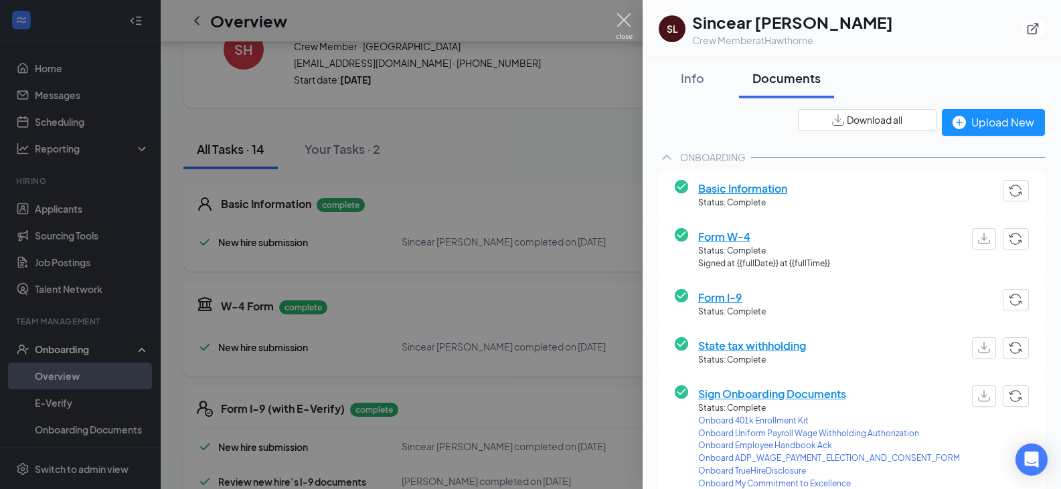
click at [623, 29] on img at bounding box center [624, 26] width 17 height 26
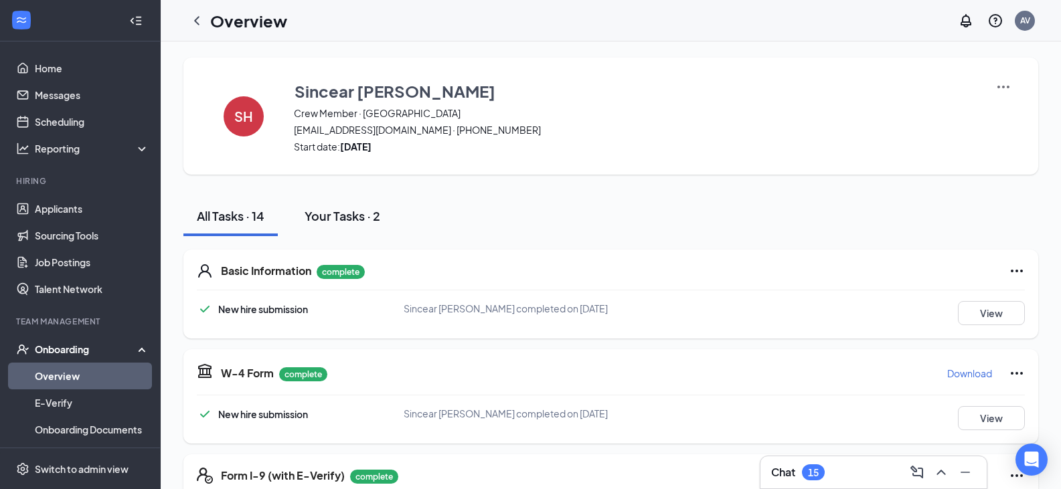
click at [364, 226] on button "Your Tasks · 2" at bounding box center [342, 216] width 102 height 40
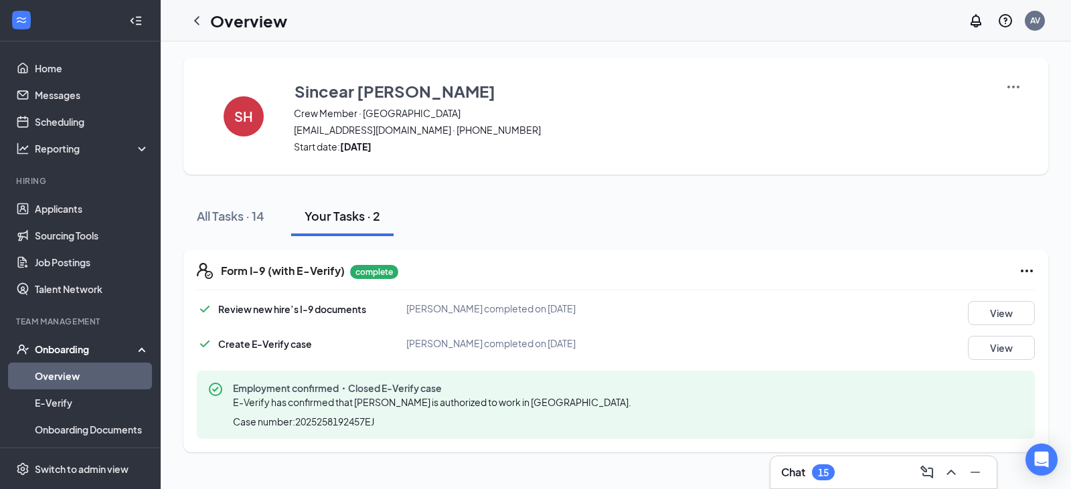
click at [193, 184] on div "SH Sincear [PERSON_NAME] Crew Member · Hawthorne [EMAIL_ADDRESS][DOMAIN_NAME] ·…" at bounding box center [615, 255] width 865 height 395
click at [279, 252] on div "Form I-9 (with E-Verify) complete Review new hire’s I-9 documents [PERSON_NAME]…" at bounding box center [615, 351] width 865 height 203
click at [232, 217] on div "All Tasks · 14" at bounding box center [231, 215] width 68 height 17
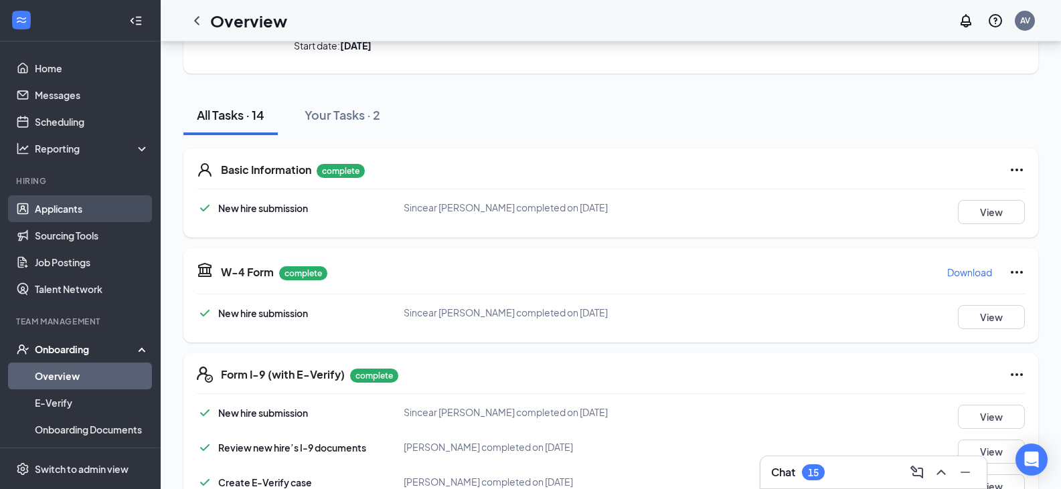
scroll to position [17, 0]
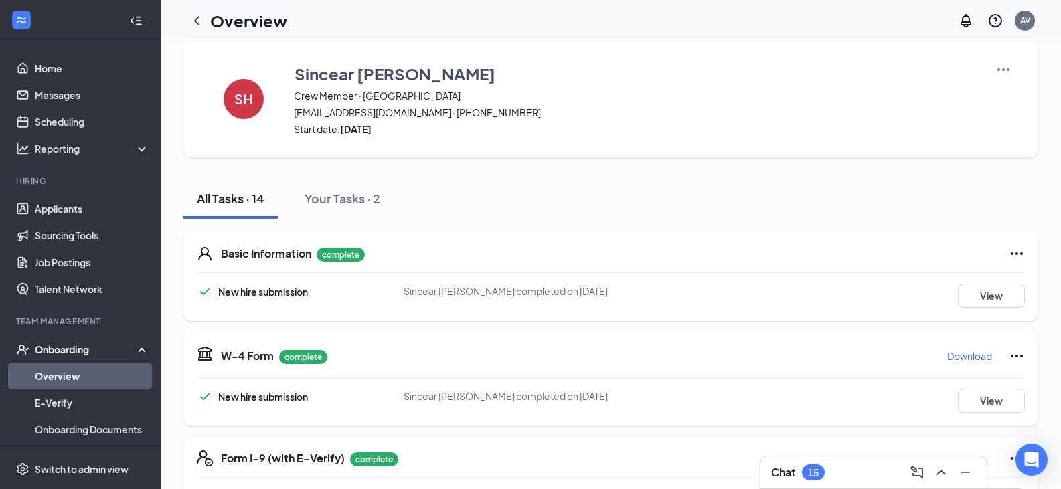
click at [196, 17] on icon "ChevronLeft" at bounding box center [197, 21] width 16 height 16
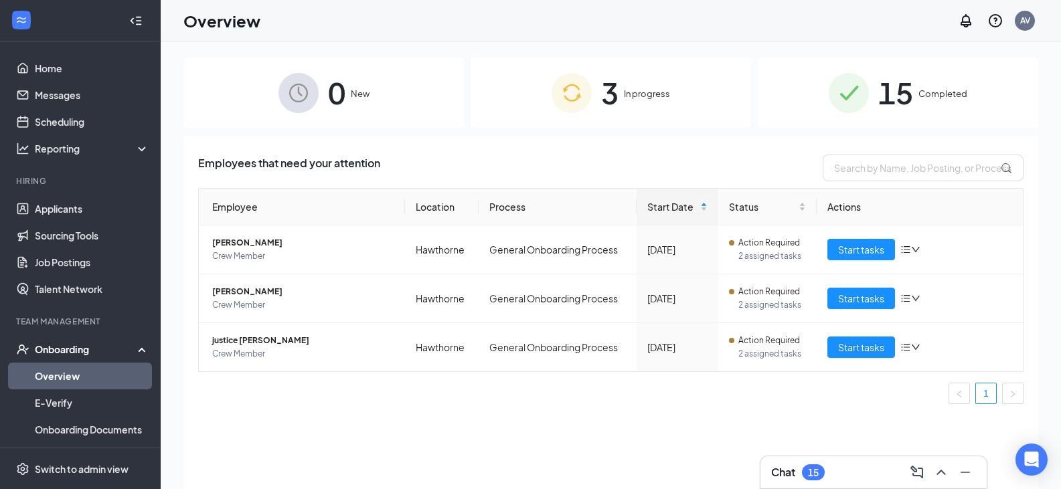
click at [887, 102] on span "15" at bounding box center [895, 93] width 35 height 46
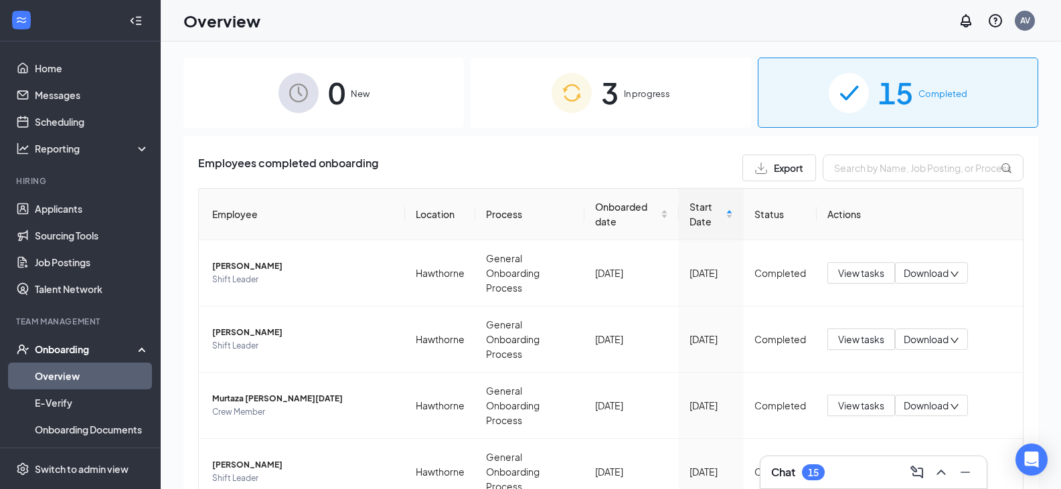
click at [602, 108] on span "3" at bounding box center [609, 93] width 17 height 46
